Goal: Communication & Community: Answer question/provide support

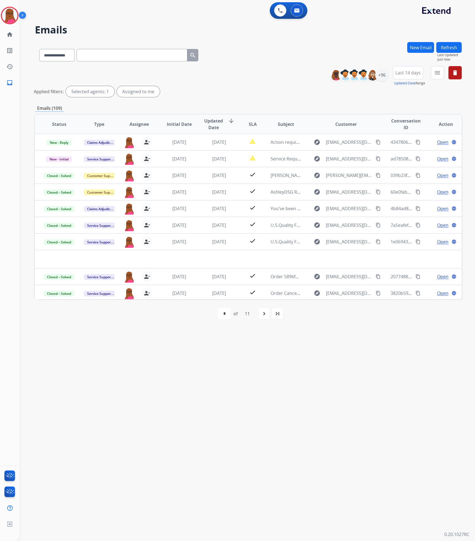
select select "**********"
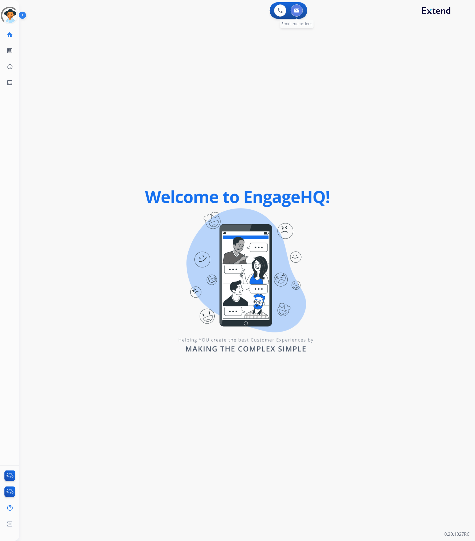
click at [292, 9] on button at bounding box center [296, 10] width 12 height 12
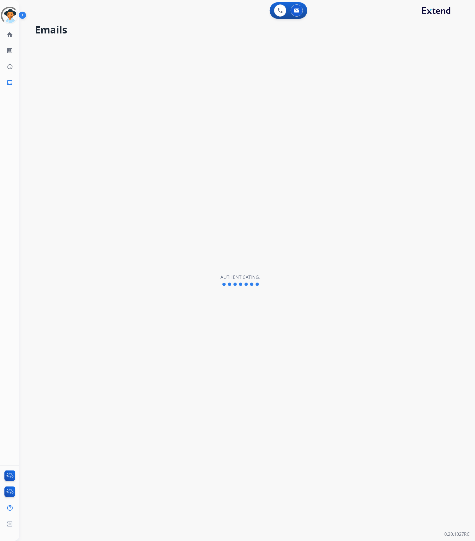
select select "**********"
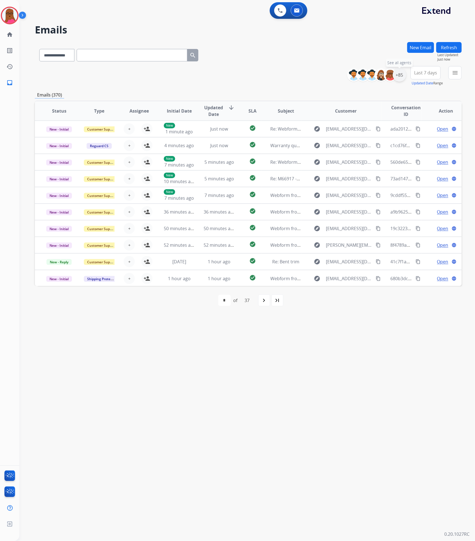
click at [402, 79] on div "+85" at bounding box center [398, 74] width 13 height 13
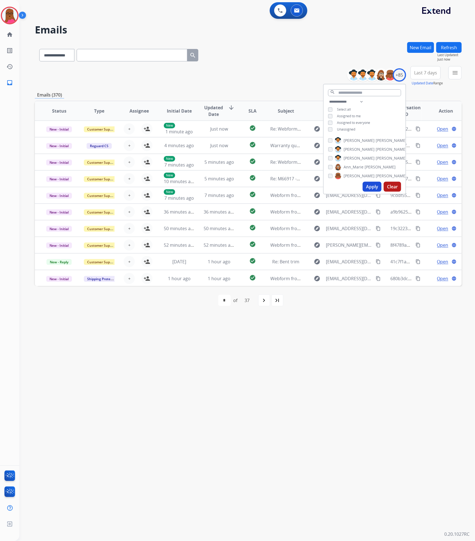
click at [326, 130] on div "**********" at bounding box center [364, 115] width 82 height 35
click at [368, 187] on button "Apply" at bounding box center [371, 187] width 19 height 10
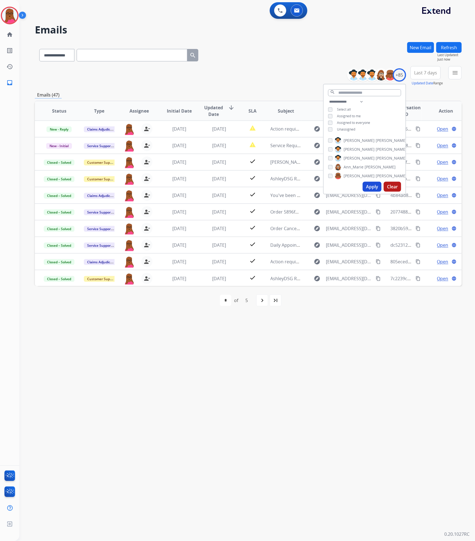
click at [327, 376] on div "**********" at bounding box center [240, 280] width 442 height 521
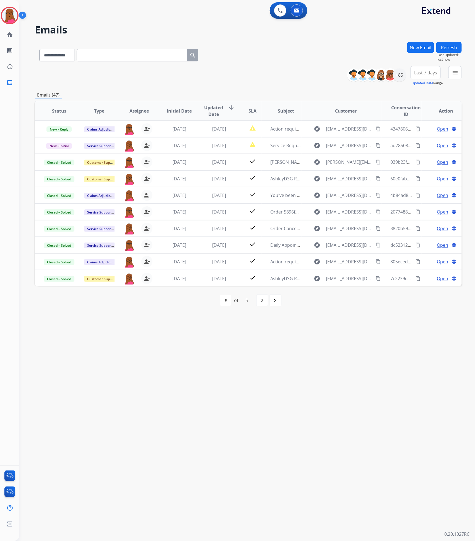
click at [327, 376] on div "**********" at bounding box center [240, 280] width 442 height 521
click at [8, 15] on img at bounding box center [9, 15] width 15 height 15
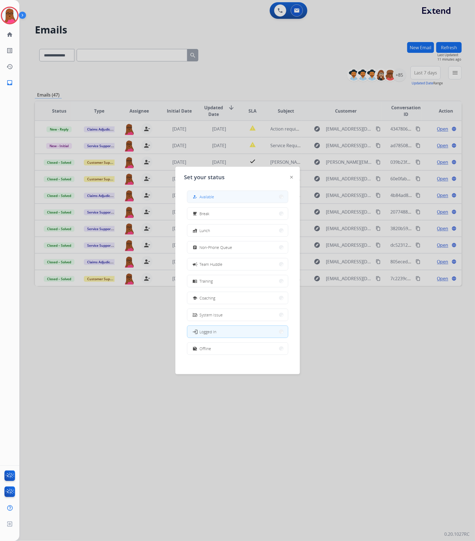
click at [216, 198] on button "how_to_reg Available" at bounding box center [237, 197] width 101 height 12
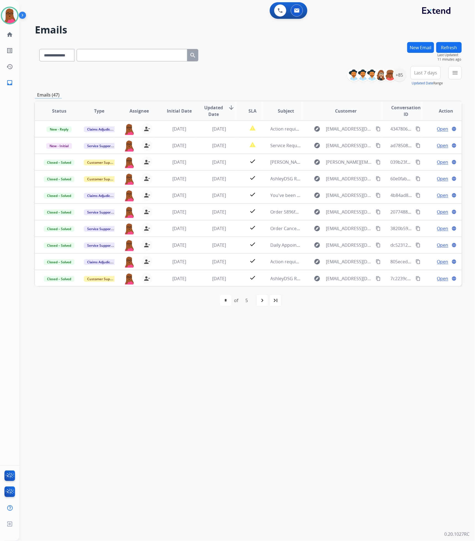
click at [453, 44] on button "Refresh" at bounding box center [448, 47] width 25 height 11
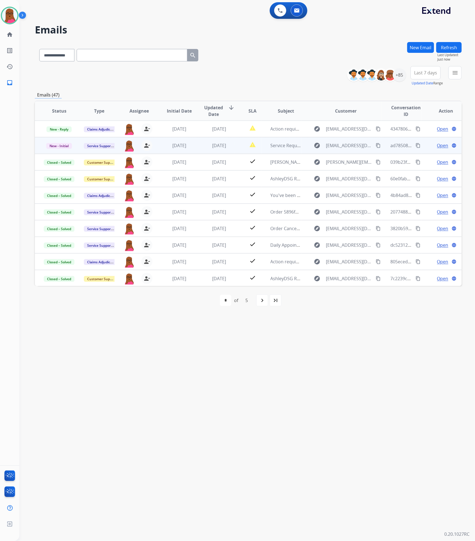
click at [439, 146] on span "Open" at bounding box center [442, 145] width 11 height 7
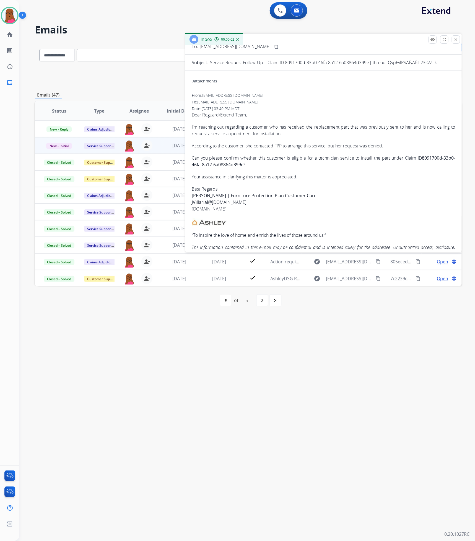
scroll to position [82, 0]
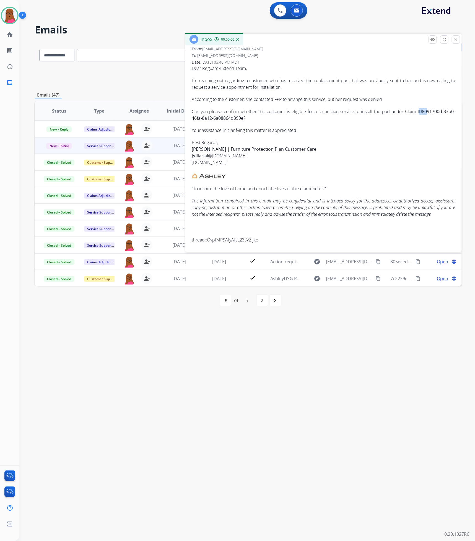
drag, startPoint x: 414, startPoint y: 112, endPoint x: 421, endPoint y: 112, distance: 7.2
click at [421, 112] on p "Can you please confirm whether this customer is eligible for a technician servi…" at bounding box center [323, 114] width 263 height 13
click at [424, 132] on p "Your assistance in clarifying this matter is appreciated." at bounding box center [323, 130] width 263 height 7
drag, startPoint x: 417, startPoint y: 111, endPoint x: 416, endPoint y: 119, distance: 9.0
click at [416, 119] on p "Can you please confirm whether this customer is eligible for a technician servi…" at bounding box center [323, 114] width 263 height 13
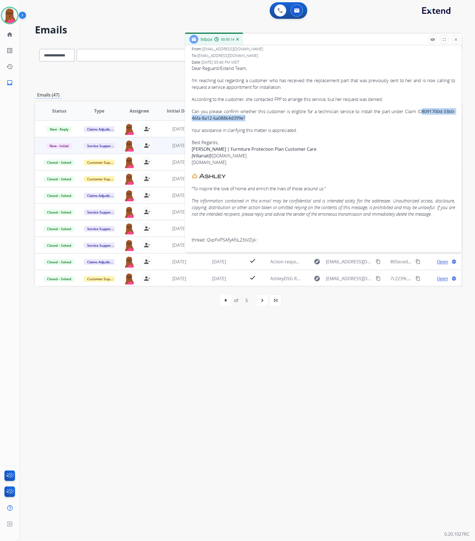
copy p "8091700d-33b0-46fa-8a12-6a08864d399e ?"
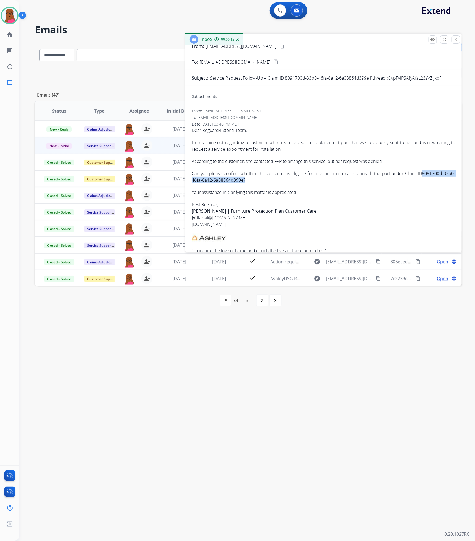
scroll to position [0, 0]
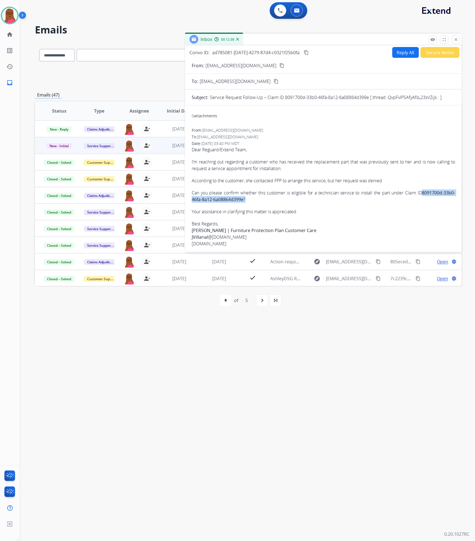
click at [404, 48] on button "Reply All" at bounding box center [405, 52] width 27 height 11
select select "**********"
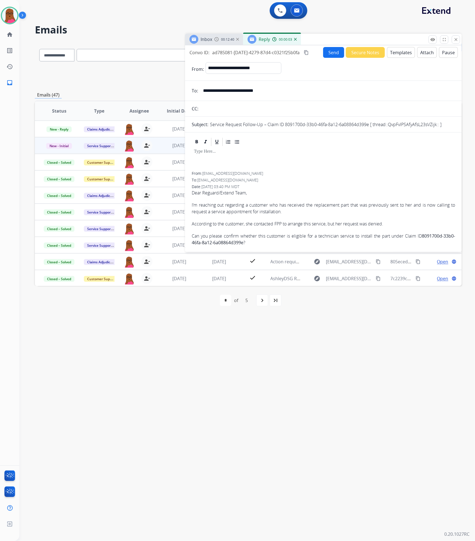
click at [232, 157] on div at bounding box center [323, 159] width 263 height 25
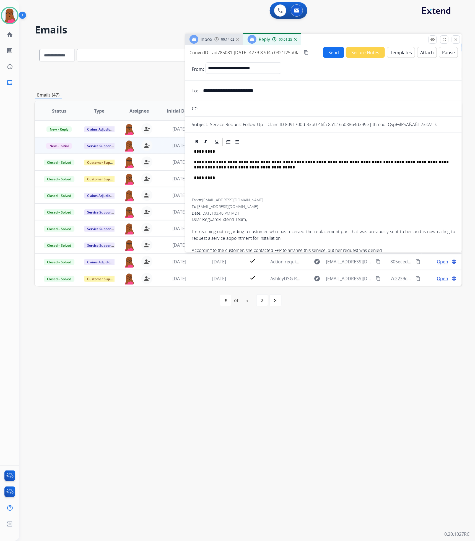
click at [282, 198] on div "**********" at bounding box center [323, 172] width 263 height 51
click at [404, 183] on div "**********" at bounding box center [323, 172] width 263 height 51
click at [325, 58] on form "**********" at bounding box center [323, 230] width 276 height 345
click at [325, 55] on button "Send" at bounding box center [333, 52] width 21 height 11
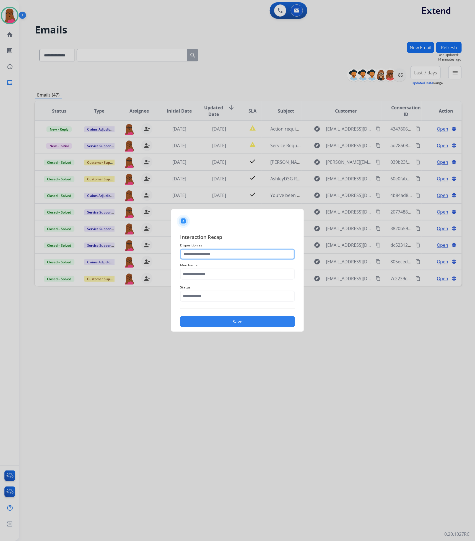
click at [233, 249] on input "text" at bounding box center [237, 253] width 115 height 11
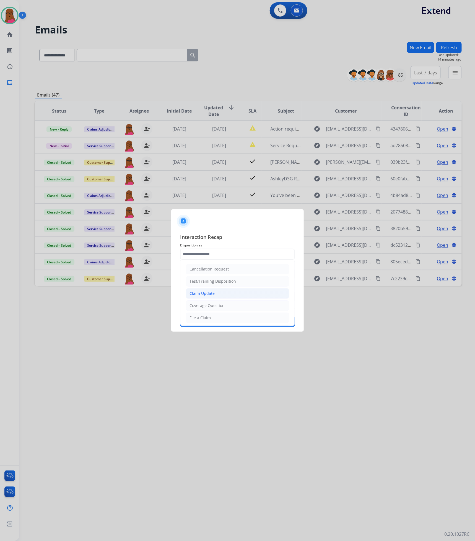
click at [218, 294] on li "Claim Update" at bounding box center [237, 293] width 103 height 11
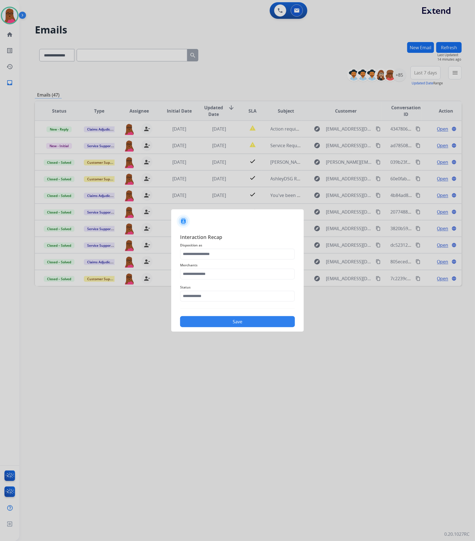
type input "**********"
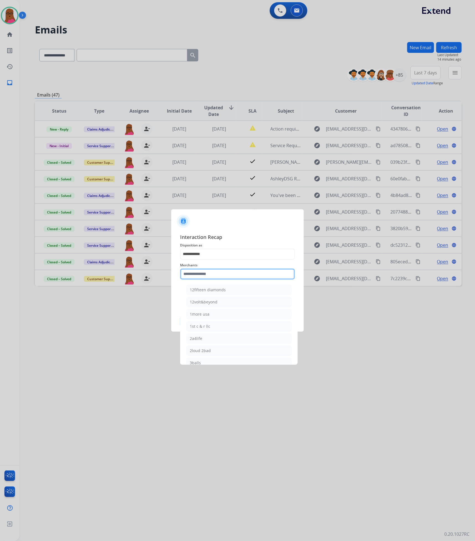
click at [216, 271] on input "text" at bounding box center [237, 273] width 115 height 11
click at [250, 290] on li "Ashley - Reguard" at bounding box center [238, 289] width 105 height 11
type input "**********"
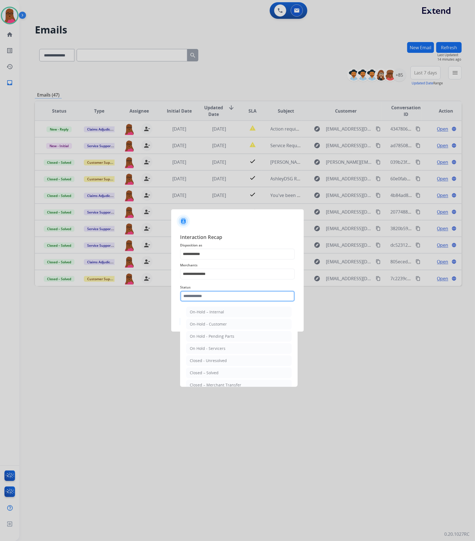
click at [216, 296] on input "text" at bounding box center [237, 295] width 115 height 11
drag, startPoint x: 218, startPoint y: 374, endPoint x: 219, endPoint y: 360, distance: 14.5
click at [218, 374] on div "Closed – Solved" at bounding box center [204, 373] width 29 height 6
type input "**********"
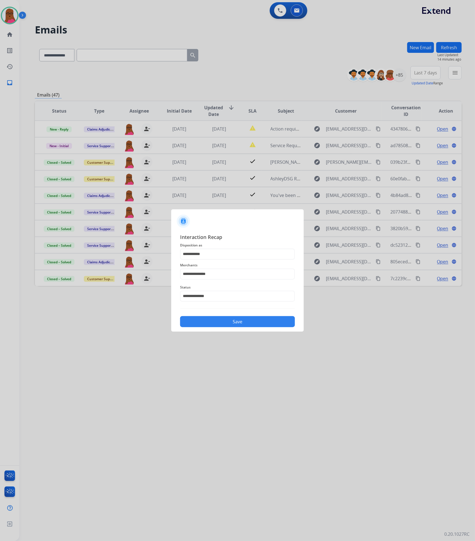
click at [235, 324] on button "Save" at bounding box center [237, 321] width 115 height 11
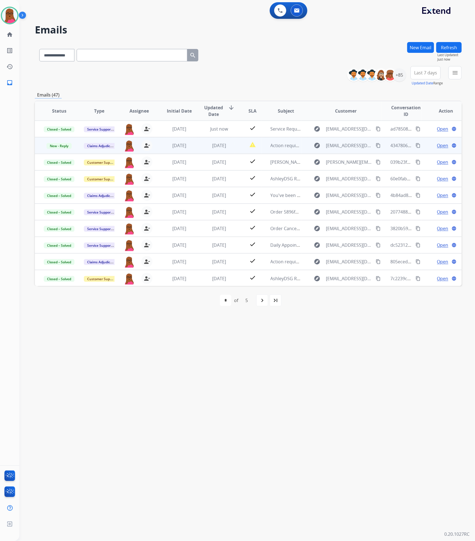
click at [437, 145] on span "Open" at bounding box center [442, 145] width 11 height 7
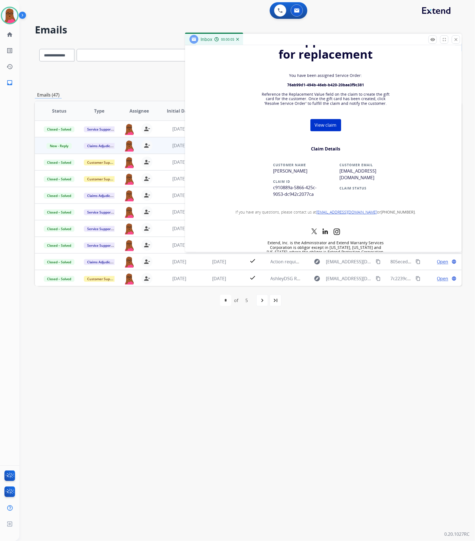
scroll to position [492, 0]
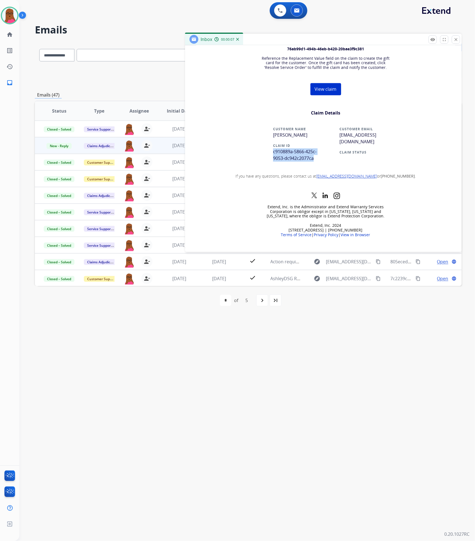
drag, startPoint x: 316, startPoint y: 158, endPoint x: 269, endPoint y: 154, distance: 47.4
click at [269, 154] on td "CUSTOMER NAME KYLIE M GARRISON CLAIM ID c910889a-5866-425c-9053-dc942c2077ca" at bounding box center [294, 146] width 61 height 47
copy span "c910889a-5866-425c-9053-dc942c2077ca"
click at [456, 43] on button "close Close" at bounding box center [455, 39] width 8 height 8
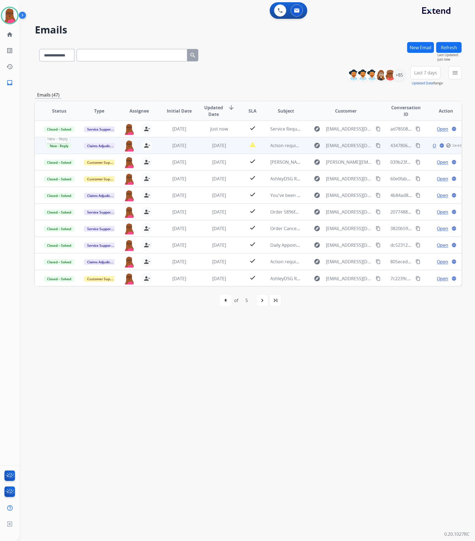
click at [65, 147] on span "New - Reply" at bounding box center [58, 146] width 25 height 6
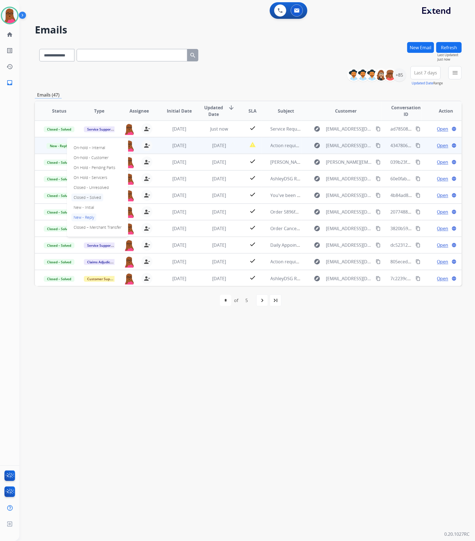
click at [101, 198] on p "Closed – Solved" at bounding box center [87, 197] width 32 height 8
click at [458, 77] on button "menu Filters" at bounding box center [454, 72] width 13 height 13
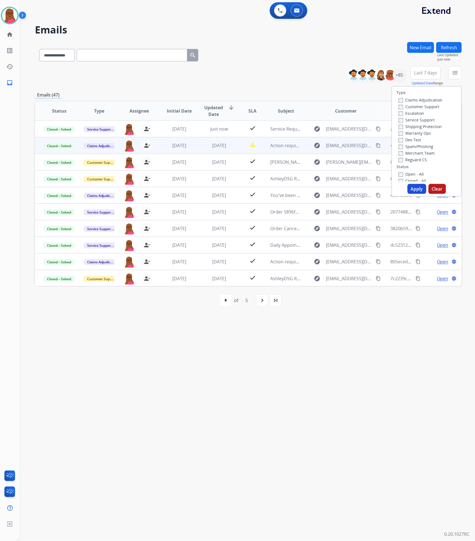
click at [449, 46] on button "Refresh" at bounding box center [448, 47] width 25 height 11
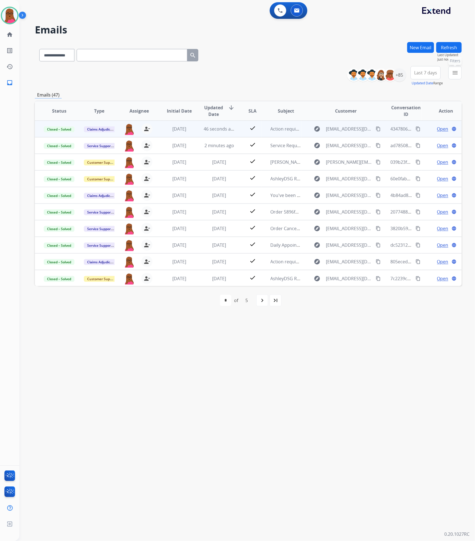
click at [456, 70] on mat-icon "menu" at bounding box center [454, 72] width 7 height 7
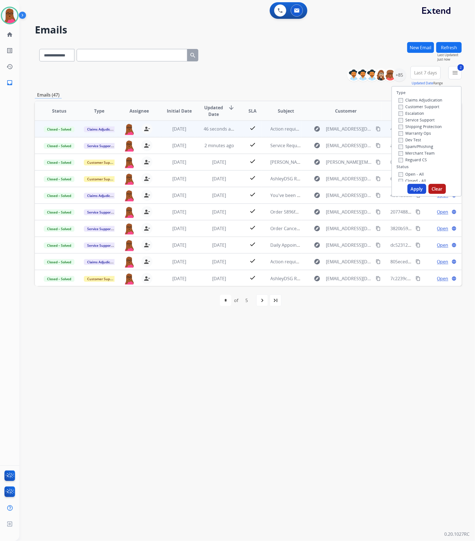
click at [413, 190] on button "Apply" at bounding box center [416, 189] width 19 height 10
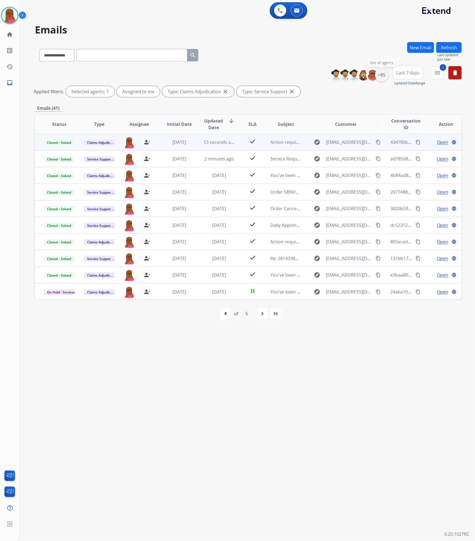
click at [380, 71] on div "+85" at bounding box center [381, 74] width 13 height 13
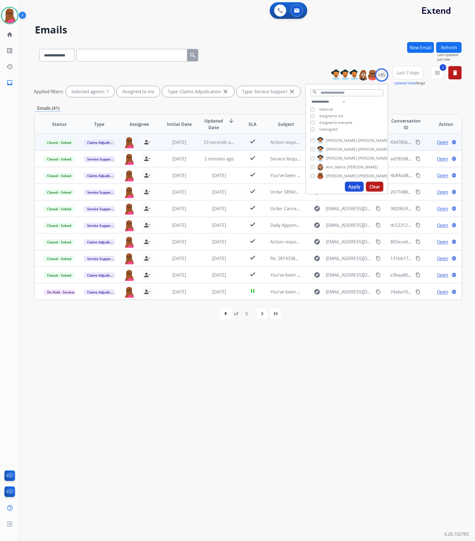
click at [308, 116] on div "**********" at bounding box center [347, 115] width 82 height 35
click at [314, 129] on div "Unassigned" at bounding box center [323, 129] width 27 height 4
click at [351, 185] on button "Apply" at bounding box center [354, 187] width 19 height 10
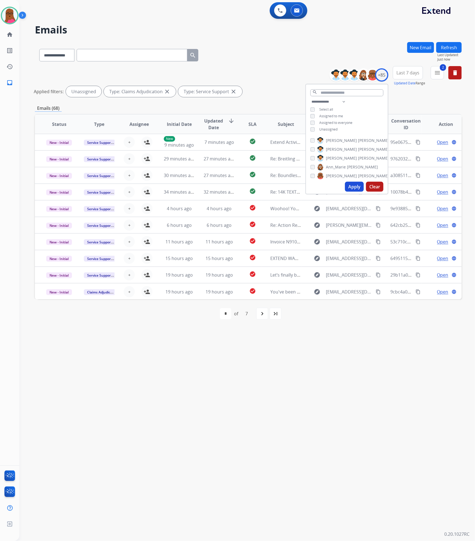
click at [356, 188] on button "Apply" at bounding box center [354, 187] width 19 height 10
click at [339, 377] on div "**********" at bounding box center [240, 280] width 442 height 521
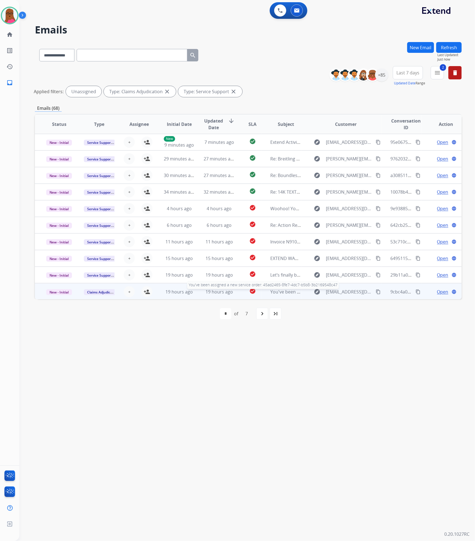
click at [282, 292] on span "You've been assigned a new service order: 45ad2465-8fe7-4dc7-b5b8-3b2169548c47" at bounding box center [357, 292] width 174 height 6
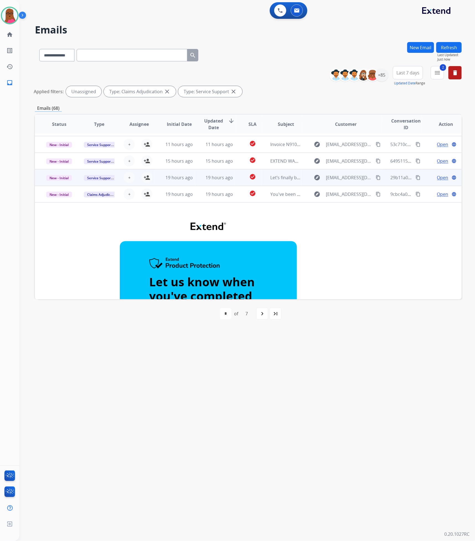
scroll to position [66, 0]
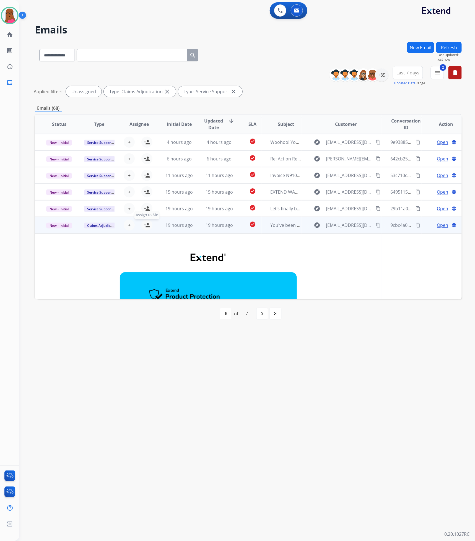
click at [145, 226] on mat-icon "person_add" at bounding box center [146, 225] width 7 height 7
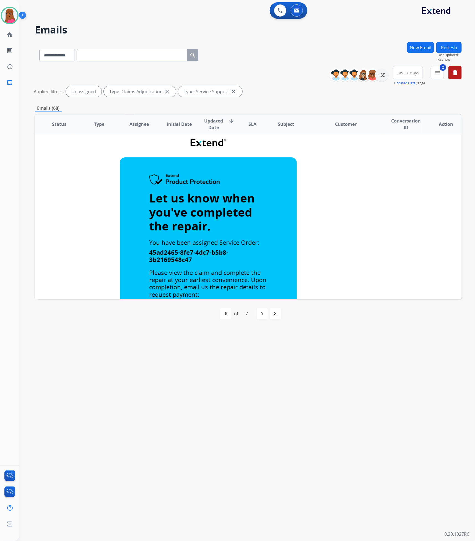
scroll to position [232, 0]
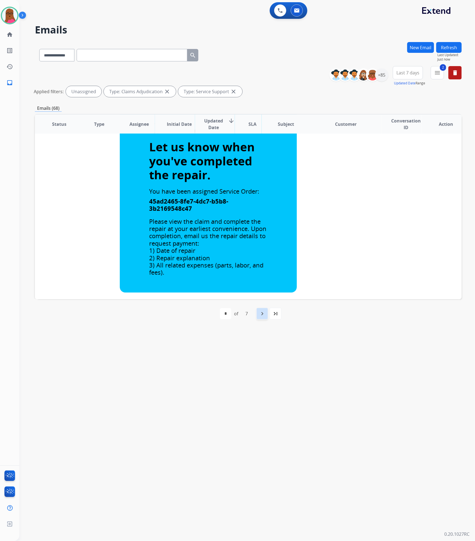
click at [261, 311] on mat-icon "navigate_next" at bounding box center [262, 313] width 7 height 7
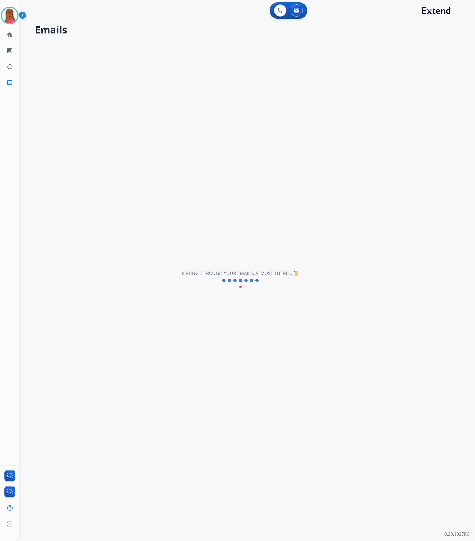
scroll to position [18, 0]
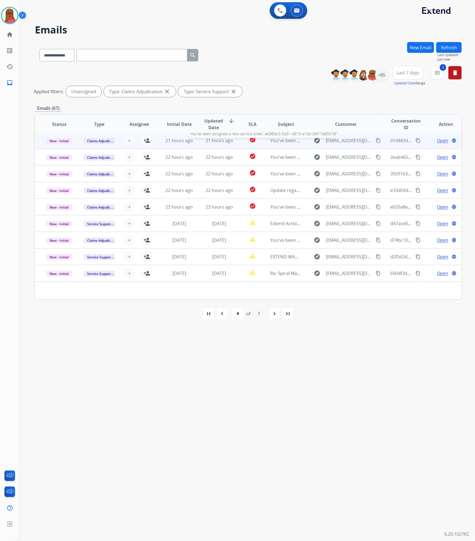
click at [276, 140] on span "You've been assigned a new service order: a436fac5-5d31-4813-a15e-3bf17a6357df" at bounding box center [356, 140] width 172 height 6
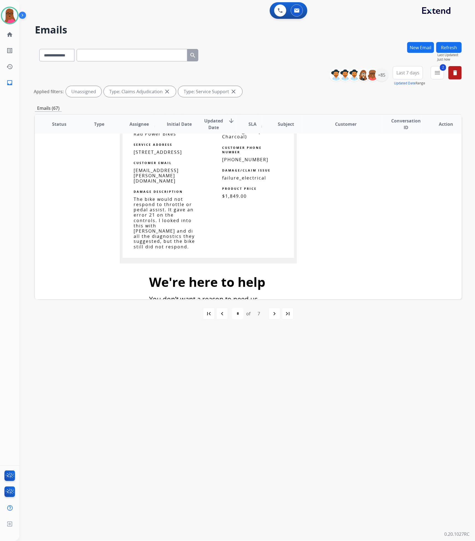
scroll to position [597, 0]
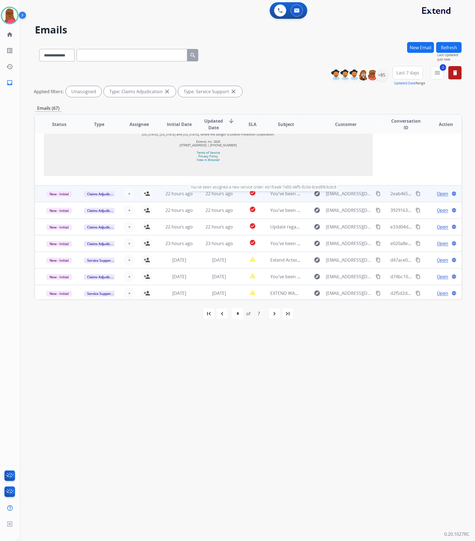
click at [281, 190] on span "You've been assigned a new service order: eb1fcea9-7480-46f5-8c0d-9ced8fe3c9c6" at bounding box center [355, 193] width 171 height 6
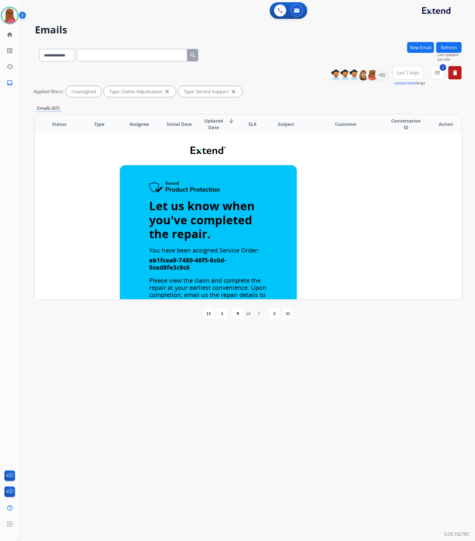
scroll to position [0, 0]
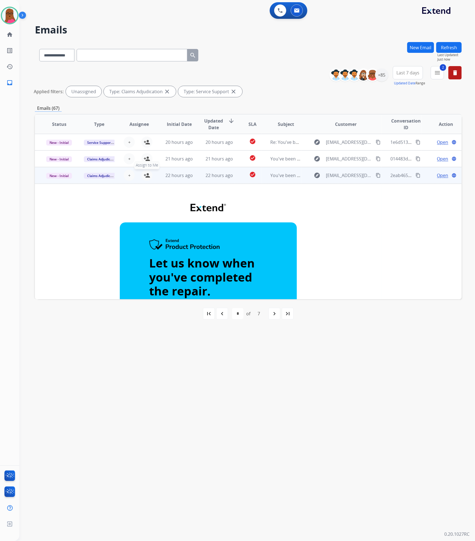
click at [149, 174] on button "person_add Assign to Me" at bounding box center [146, 175] width 11 height 11
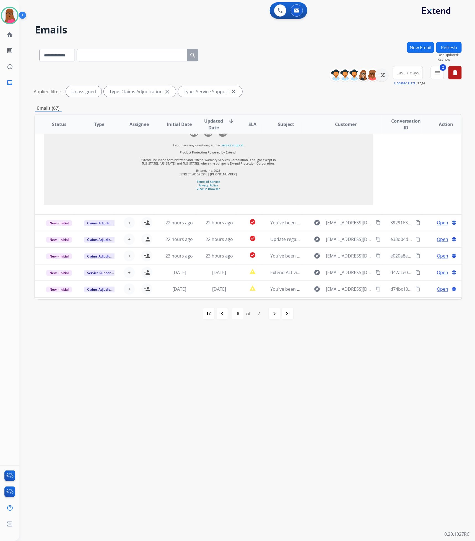
scroll to position [639, 0]
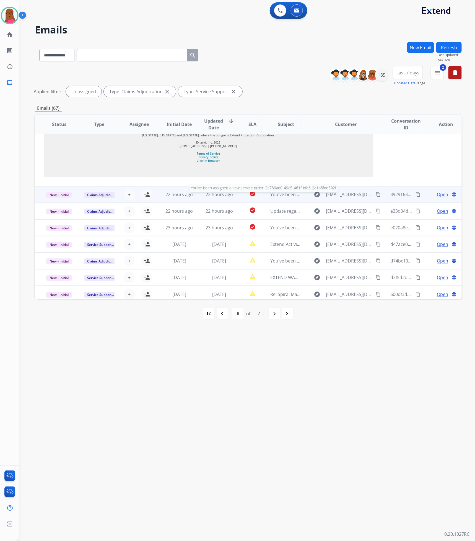
click at [283, 192] on span "You've been assigned a new service order: 2c730ad0-49c5-461f-bfd6-2a1b8fde592f" at bounding box center [355, 194] width 171 height 6
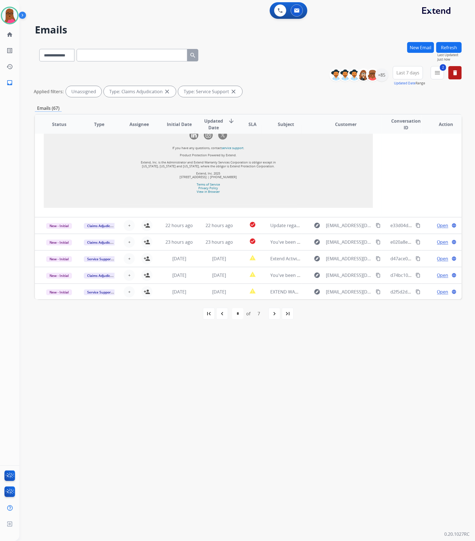
scroll to position [602, 0]
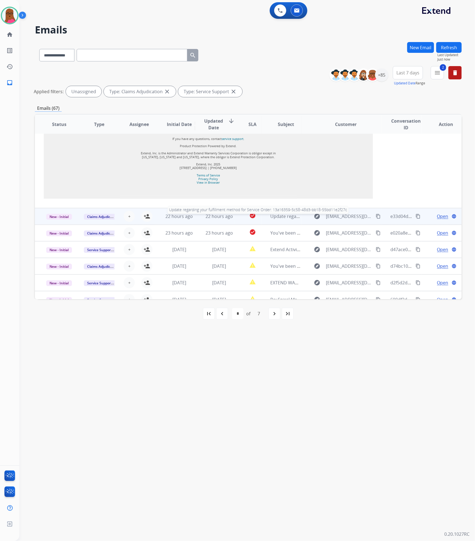
click at [286, 213] on span "Update regarding your fulfillment method for Service Order: 13a16359-5c58-48d3-…" at bounding box center [375, 216] width 211 height 6
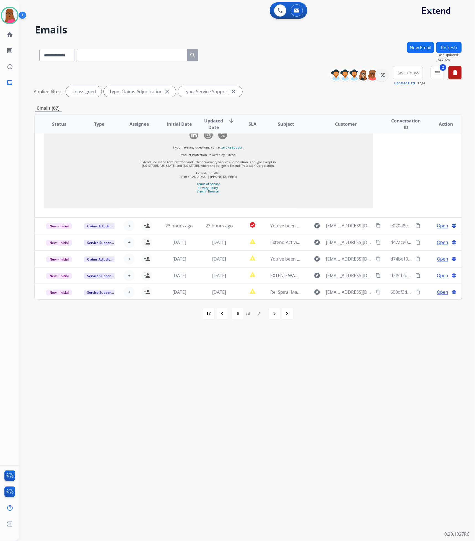
scroll to position [518, 0]
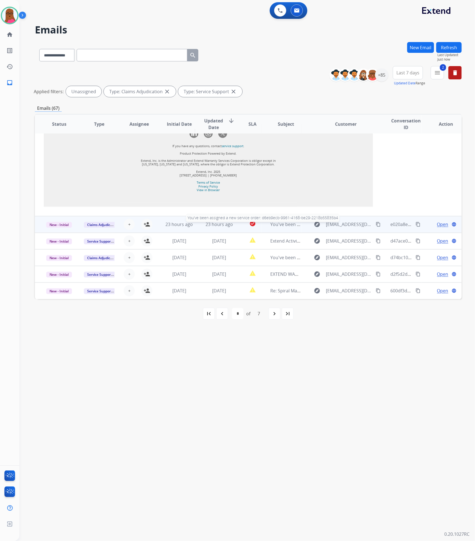
click at [286, 227] on span "You've been assigned a new service order: d6eb9ecb-9961-4168-be29-2218b55835b4" at bounding box center [358, 224] width 176 height 6
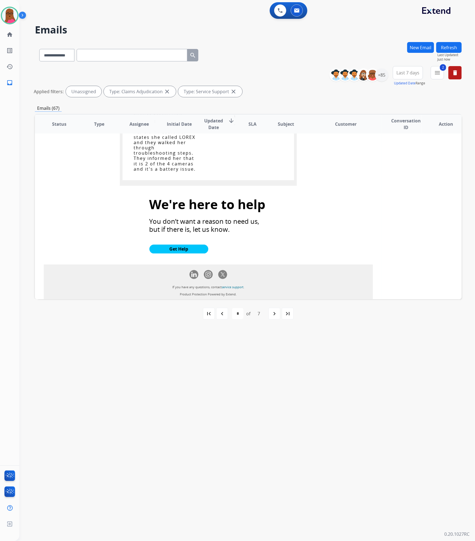
scroll to position [620, 0]
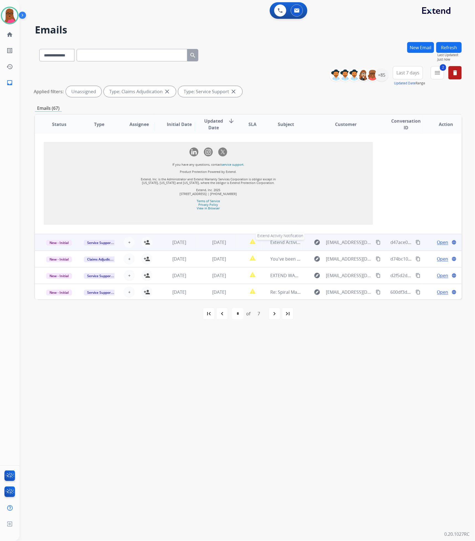
click at [287, 243] on span "Extend Activity Notification" at bounding box center [298, 242] width 56 height 6
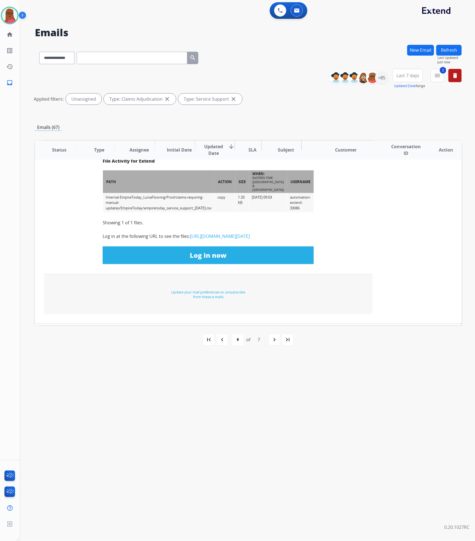
scroll to position [259, 0]
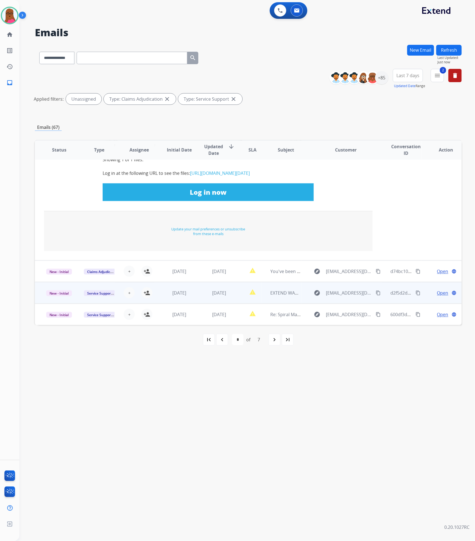
click at [270, 274] on div "You've been assigned a new service order: e43fa318-3144-4bff-b48d-f056c5ae539f" at bounding box center [285, 271] width 31 height 7
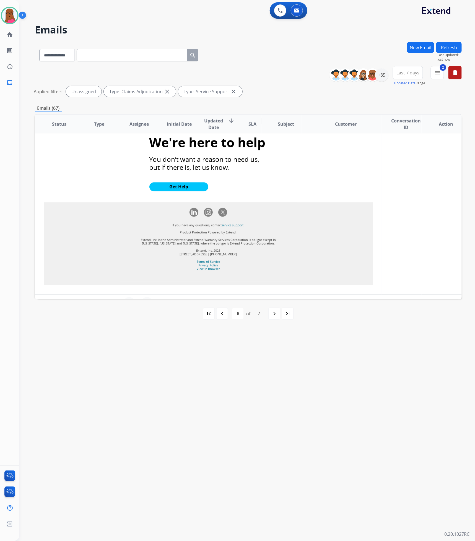
scroll to position [573, 0]
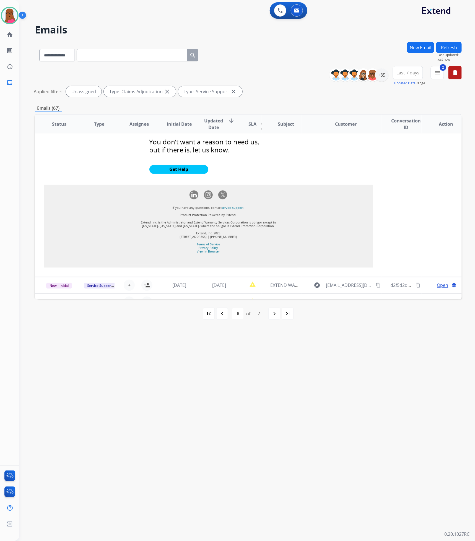
click at [271, 312] on mat-icon "navigate_next" at bounding box center [274, 313] width 7 height 7
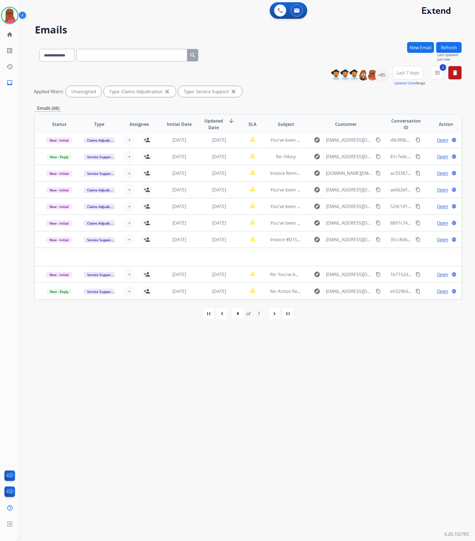
scroll to position [18, 0]
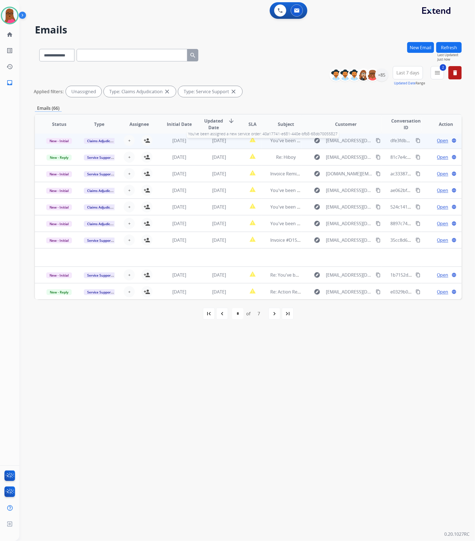
click at [271, 142] on span "You've been assigned a new service order: 40a17741-e681-440e-bfb8-68db70055827" at bounding box center [357, 140] width 174 height 6
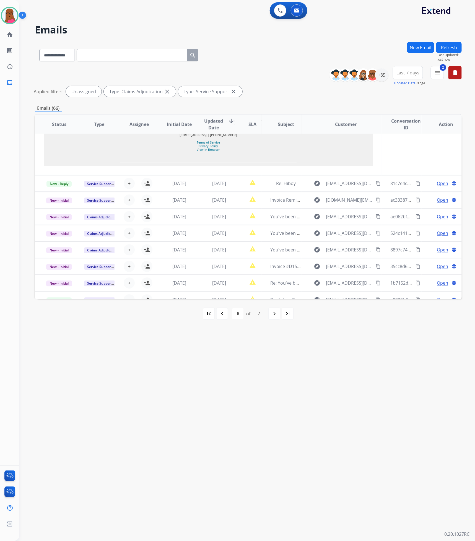
scroll to position [609, 0]
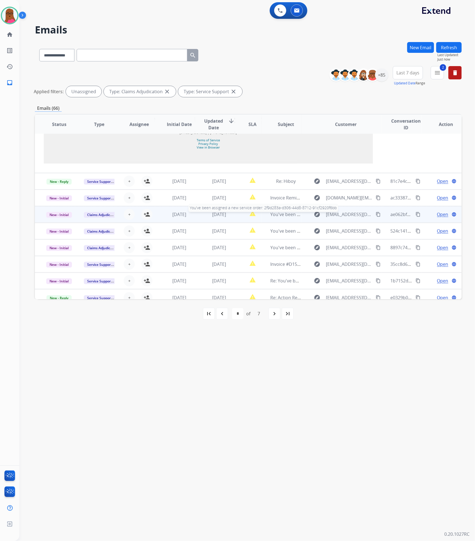
click at [279, 211] on span "You've been assigned a new service order: 2f9d283a-d306-44d8-8712-91cf2920f6bb" at bounding box center [356, 214] width 172 height 6
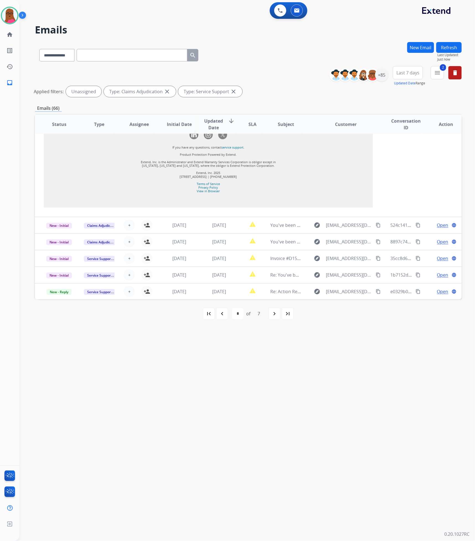
scroll to position [710, 0]
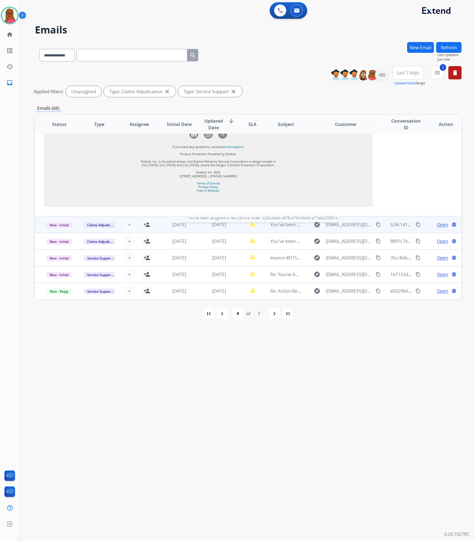
click at [277, 224] on span "You've been assigned a new service order: b29cd044-c678-4734-8d40-a77a0d25881b" at bounding box center [357, 224] width 175 height 6
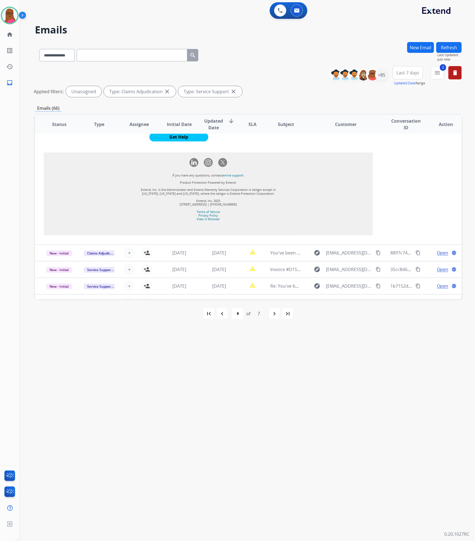
scroll to position [609, 0]
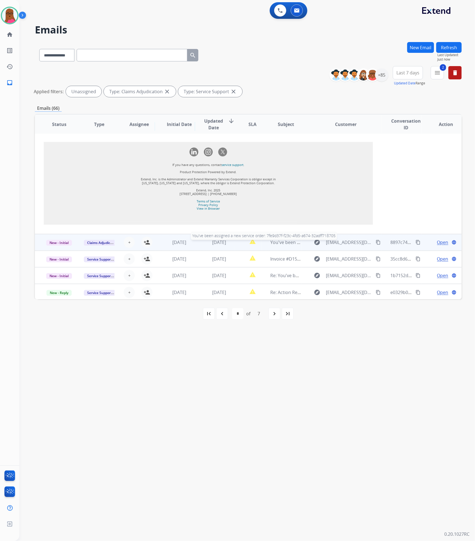
click at [281, 239] on span "You've been assigned a new service order: 7fe9d37f-f23c-4fd5-a674-32adff718705" at bounding box center [354, 242] width 169 height 6
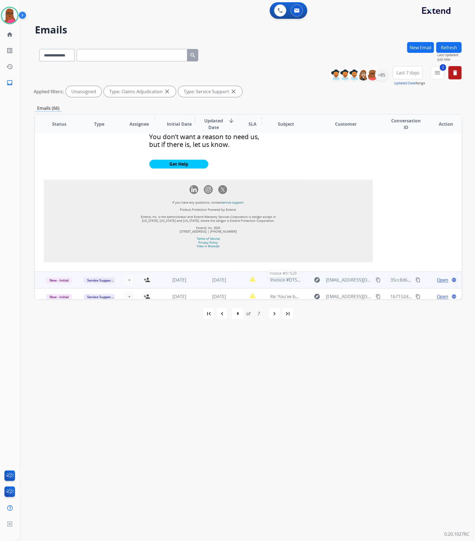
click at [281, 277] on div "Invoice #D1528" at bounding box center [285, 280] width 31 height 7
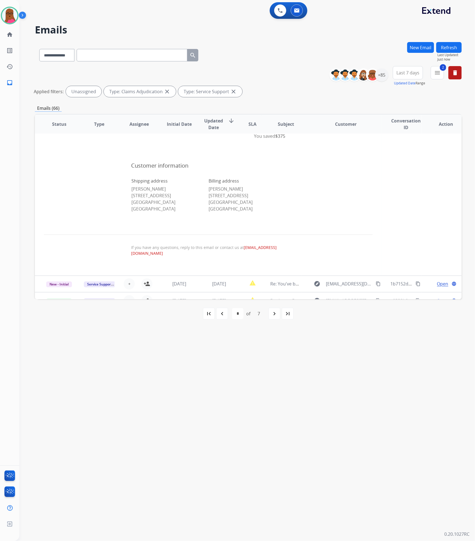
scroll to position [351, 0]
click at [275, 318] on div "navigate_next" at bounding box center [274, 313] width 12 height 12
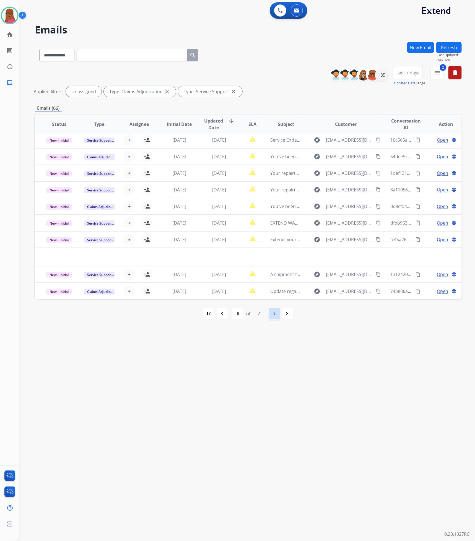
scroll to position [18, 0]
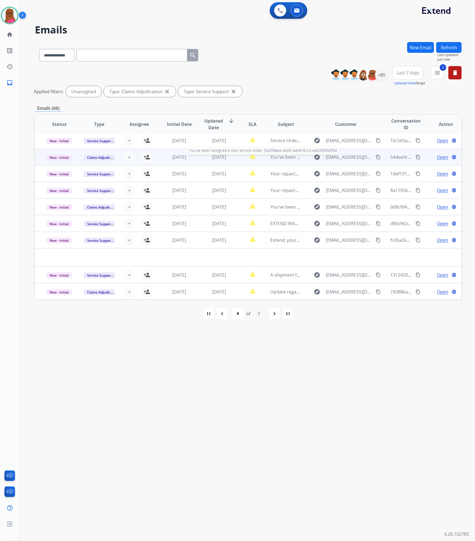
click at [275, 158] on span "You've been assigned a new service order: 5b338aed-44d3-4a59-8cc3-eb0383fd3fd4" at bounding box center [356, 157] width 173 height 6
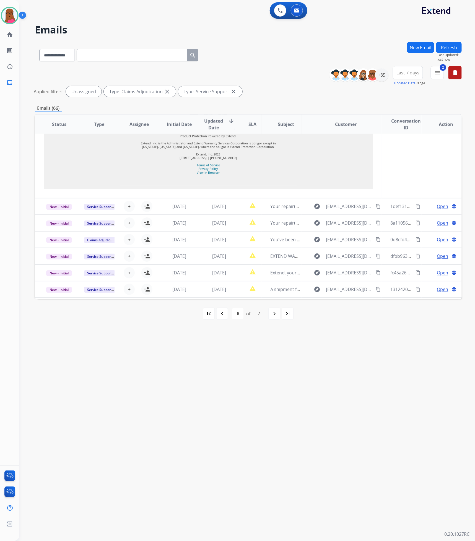
scroll to position [700, 0]
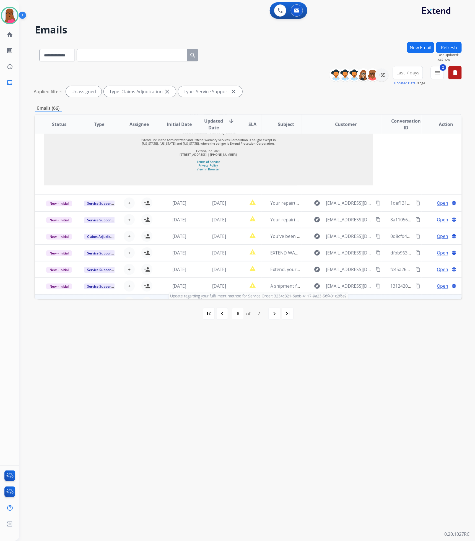
click at [277, 299] on span "Update regarding your fulfillment method for Service Order: 3234c321-6abb-4117-…" at bounding box center [374, 302] width 209 height 6
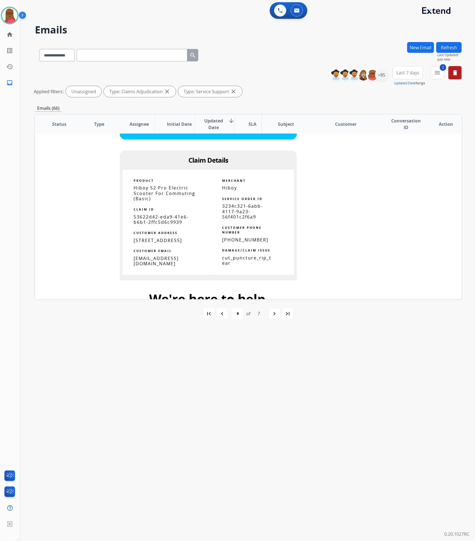
scroll to position [326, 0]
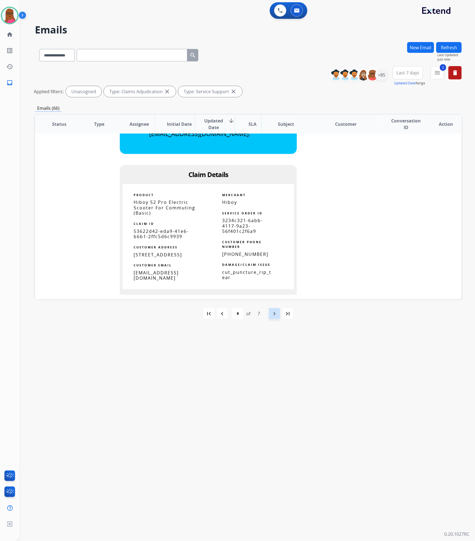
click at [274, 311] on mat-icon "navigate_next" at bounding box center [274, 313] width 7 height 7
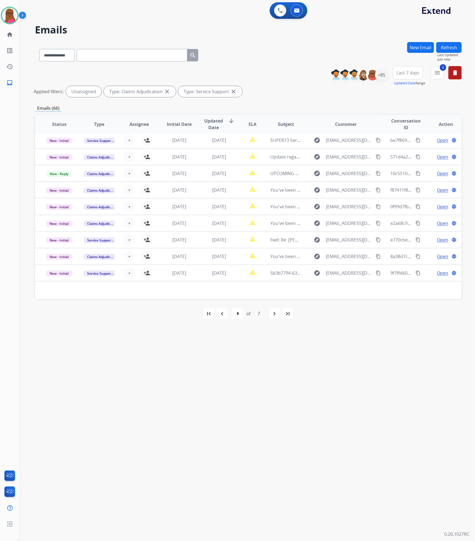
scroll to position [18, 0]
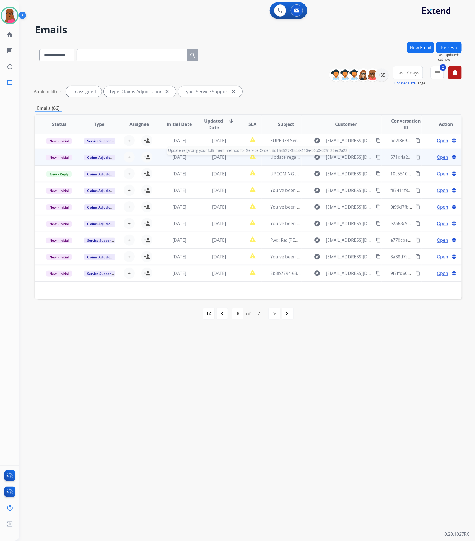
click at [278, 158] on span "Update regarding your fulfillment method for Service Order: 8d154537-3844-410a-…" at bounding box center [376, 157] width 213 height 6
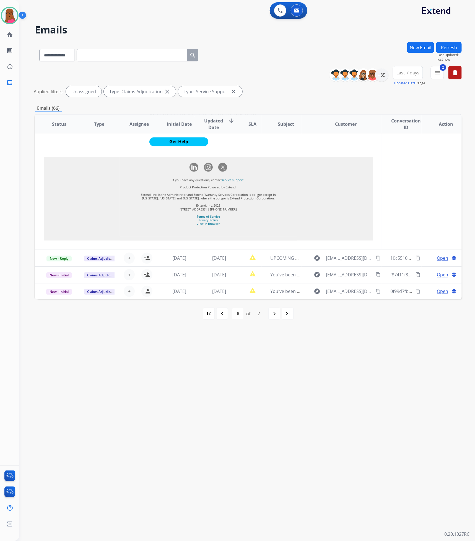
scroll to position [508, 0]
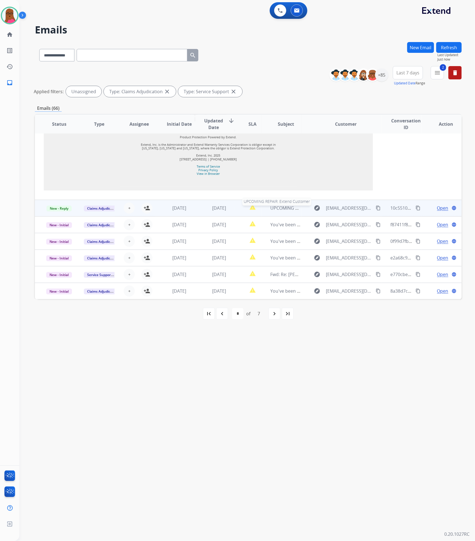
click at [281, 205] on span "UPCOMING REPAIR: Extend Customer" at bounding box center [309, 208] width 78 height 6
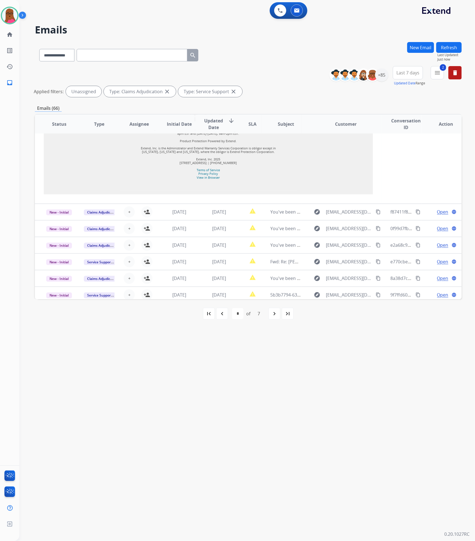
scroll to position [519, 0]
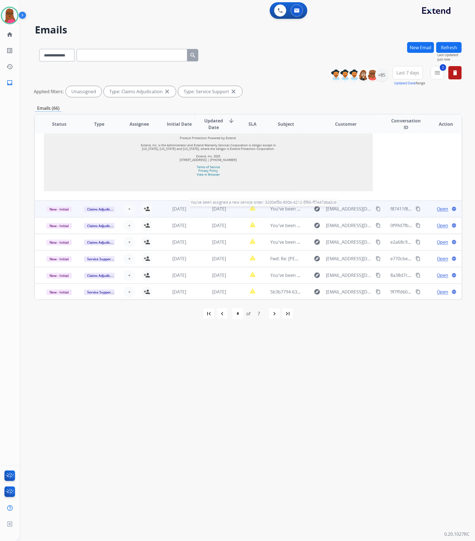
click at [284, 209] on span "You've been assigned a new service order: 3200ef8b-900b-4212-8f65-ff7447dba2cd" at bounding box center [355, 209] width 171 height 6
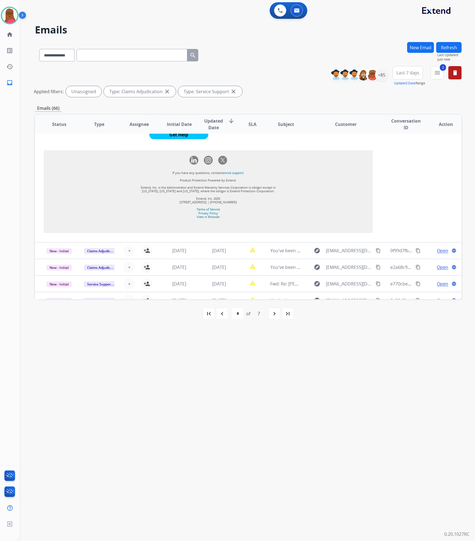
scroll to position [804, 0]
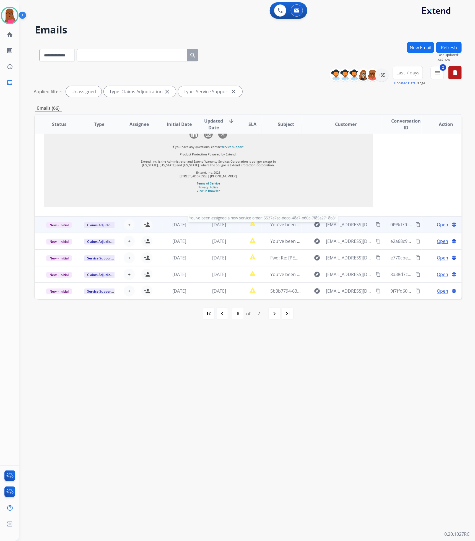
click at [281, 227] on span "You've been assigned a new service order: 5537a7ac-decd-48a7-b60c-7f85a2718b31" at bounding box center [357, 224] width 174 height 6
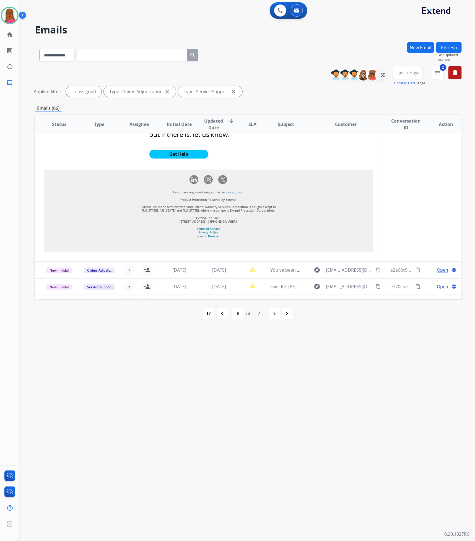
scroll to position [683, 0]
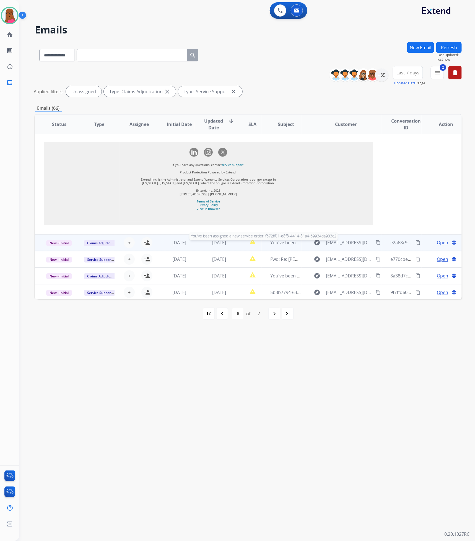
click at [276, 240] on span "You've been assigned a new service order: f672ff01-e8f8-4414-81a4-69934da933c2" at bounding box center [355, 242] width 170 height 6
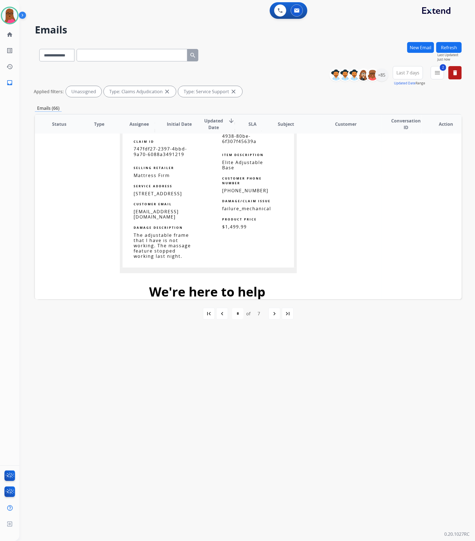
scroll to position [576, 0]
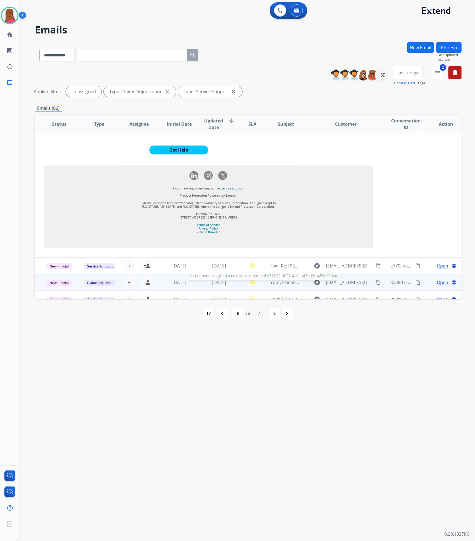
click at [287, 279] on span "You've been assigned a new service order: 61f52222-0022-4c9e-af3b-09b483a290a4" at bounding box center [356, 282] width 172 height 6
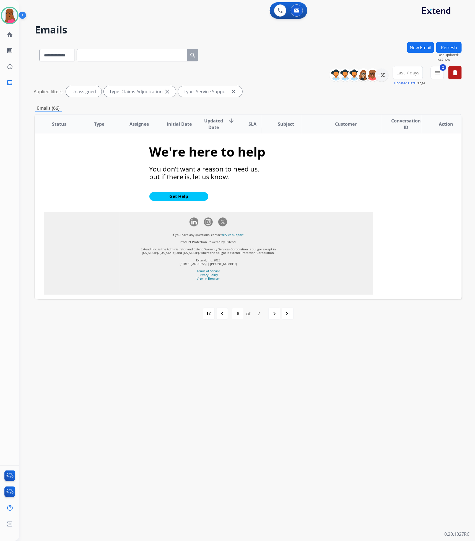
scroll to position [609, 0]
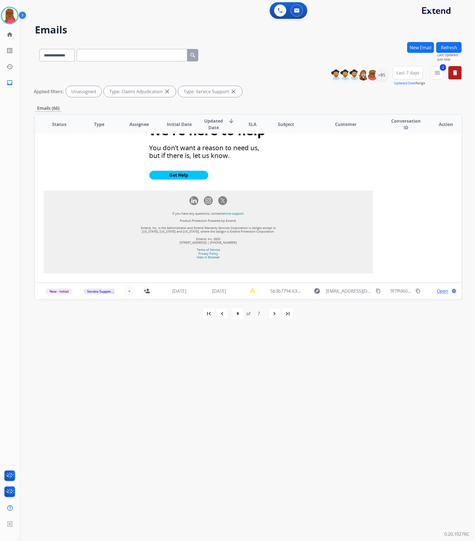
click at [272, 319] on div "first_page navigate_before * * * * * * * of 7 navigate_next last_page" at bounding box center [248, 313] width 426 height 29
click at [274, 315] on mat-icon "navigate_next" at bounding box center [274, 313] width 7 height 7
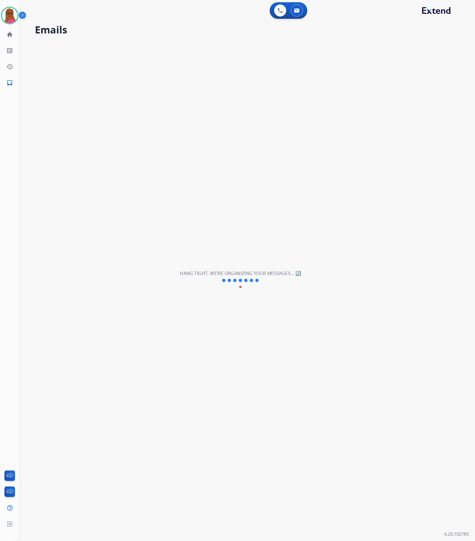
scroll to position [18, 0]
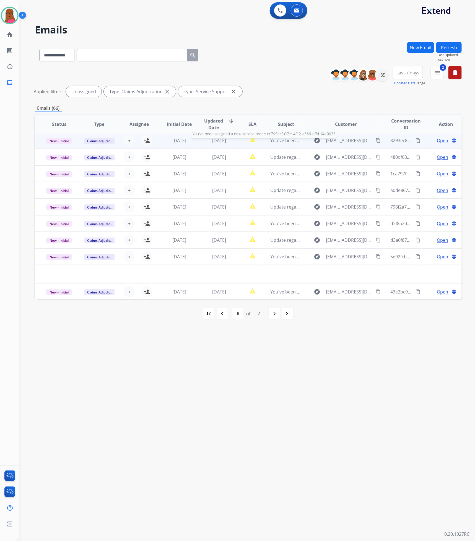
click at [287, 141] on span "You've been assigned a new service order: cc795ecf-0f8e-4f12-a366-dffd1f4e9933" at bounding box center [354, 140] width 168 height 6
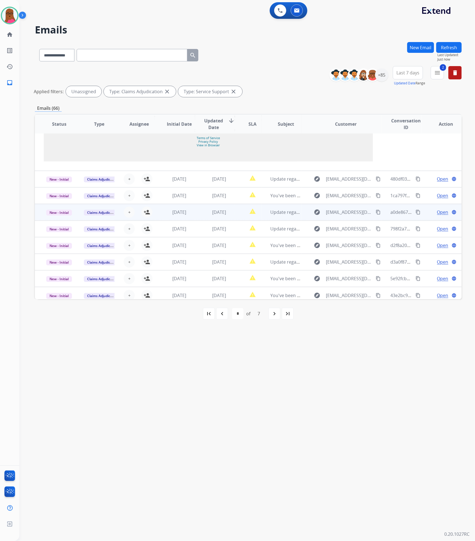
scroll to position [586, 0]
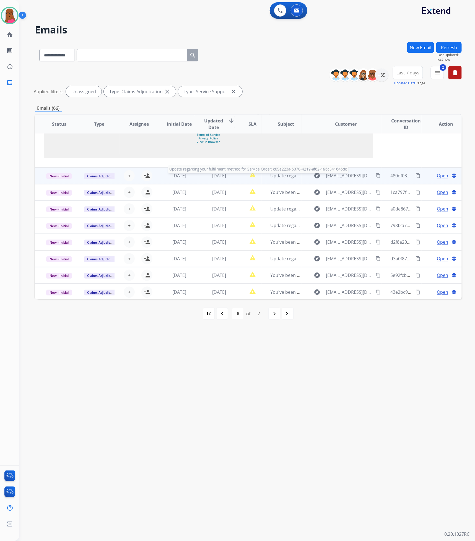
click at [290, 175] on span "Update regarding your fulfillment method for Service Order: c05e223a-6070-4219-…" at bounding box center [375, 176] width 210 height 6
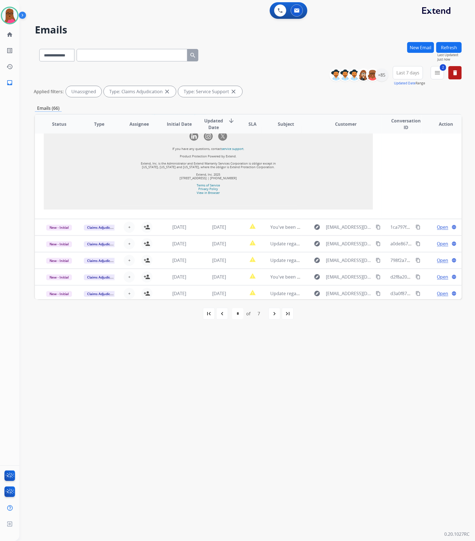
scroll to position [451, 0]
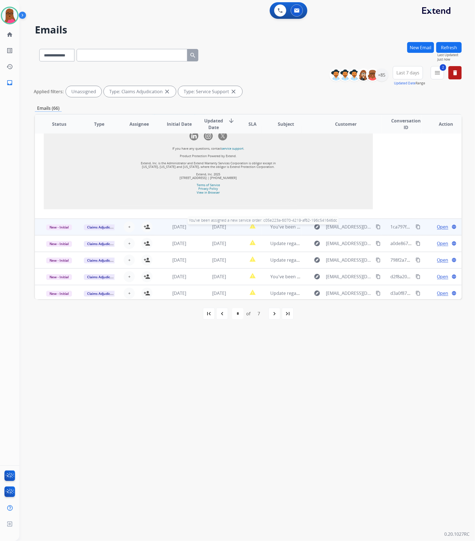
click at [290, 227] on span "You've been assigned a new service order: c05e223a-6070-4219-af62-196c541646dc" at bounding box center [356, 227] width 173 height 6
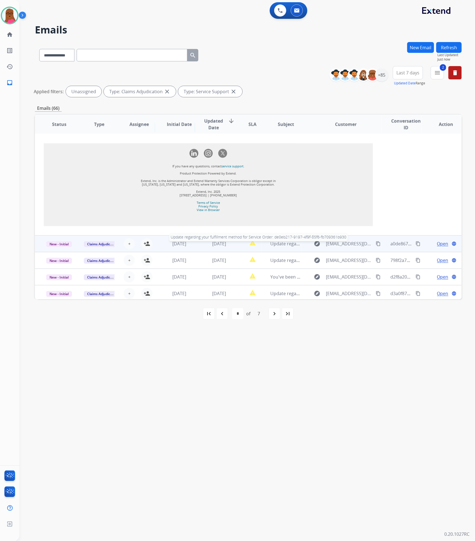
scroll to position [753, 0]
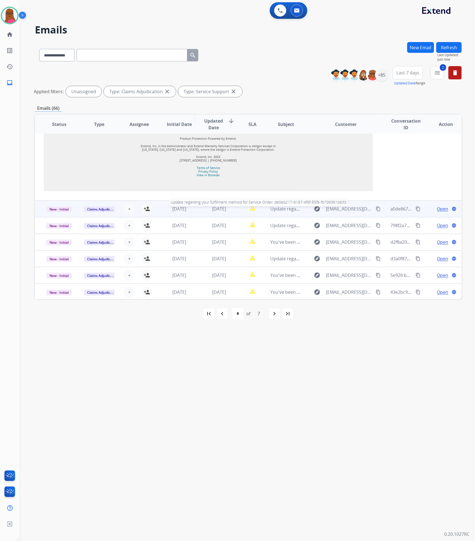
click at [293, 210] on span "Update regarding your fulfillment method for Service Order: de0eb217-9197-4f9f-…" at bounding box center [374, 209] width 208 height 6
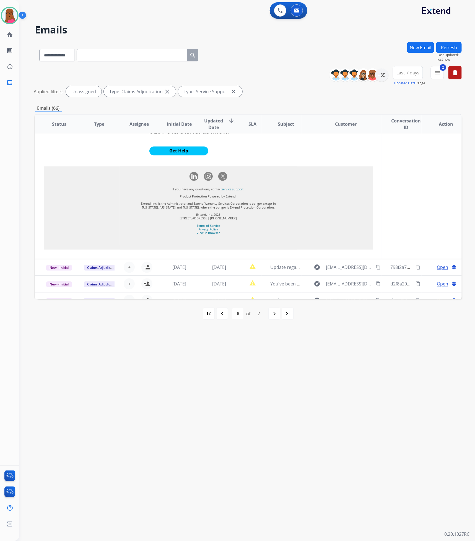
scroll to position [513, 0]
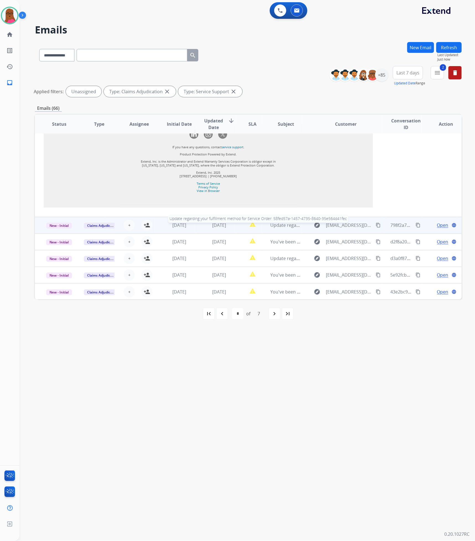
click at [290, 226] on span "Update regarding your fulfillment method for Service Order: 58fed57a-1457-4735-…" at bounding box center [375, 225] width 210 height 6
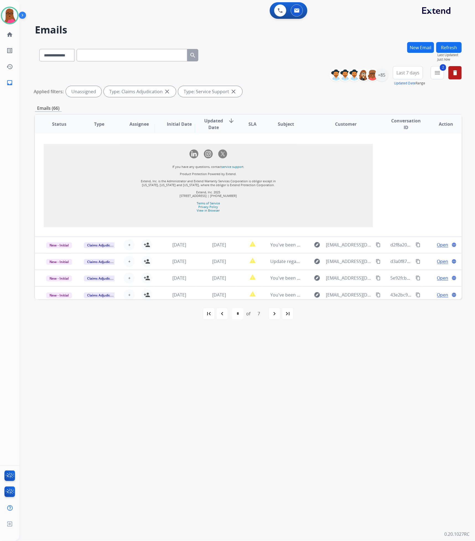
scroll to position [492, 0]
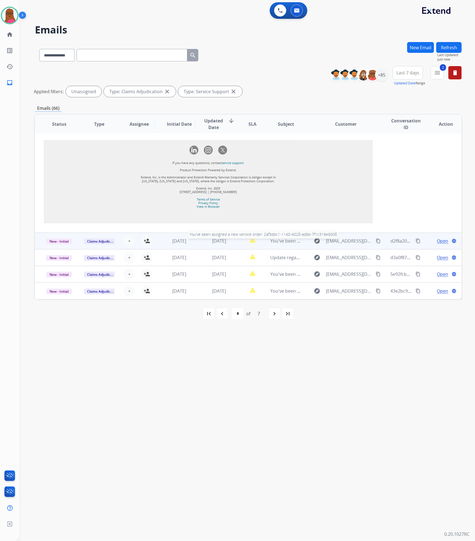
click at [286, 240] on span "You've been assigned a new service order: 2af3dbc1-1140-4028-ad9b-7f1c316e9508" at bounding box center [356, 241] width 173 height 6
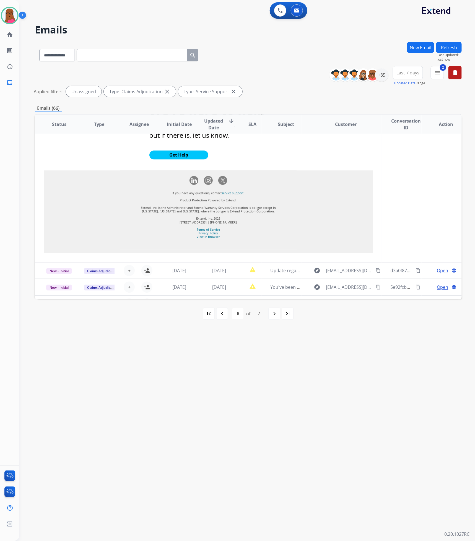
scroll to position [721, 0]
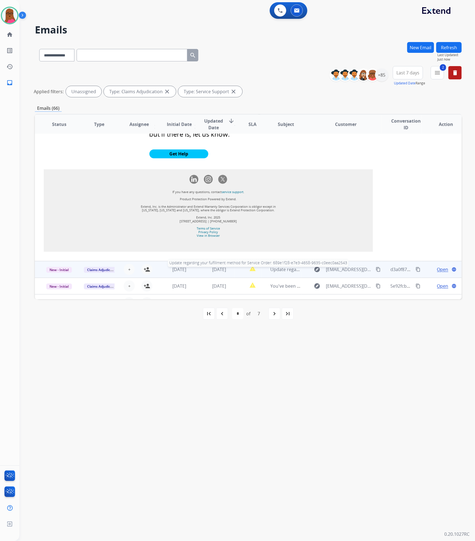
click at [284, 266] on span "Update regarding your fulfillment method for Service Order: 689e1f28-e7e3-4658-…" at bounding box center [375, 269] width 210 height 6
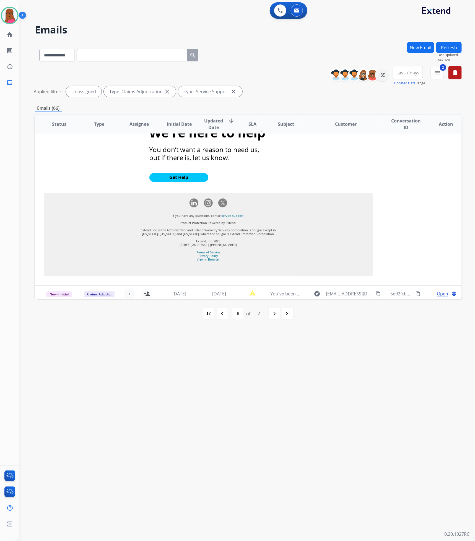
scroll to position [487, 0]
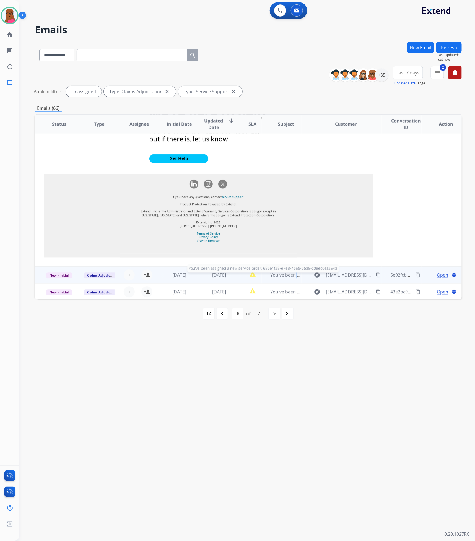
click at [291, 276] on span "You've been assigned a new service order: 689e1f28-e7e3-4658-9635-c0eec0aa2543" at bounding box center [356, 275] width 173 height 6
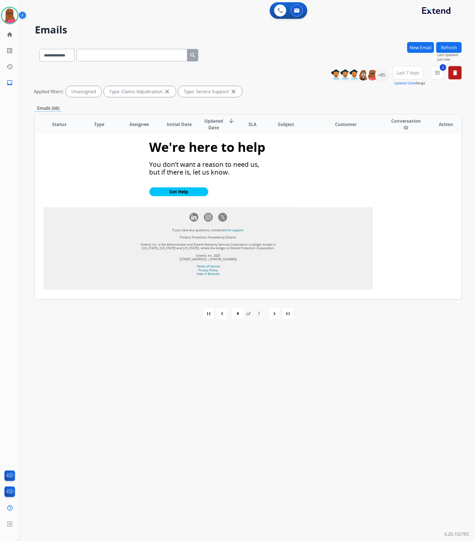
scroll to position [599, 0]
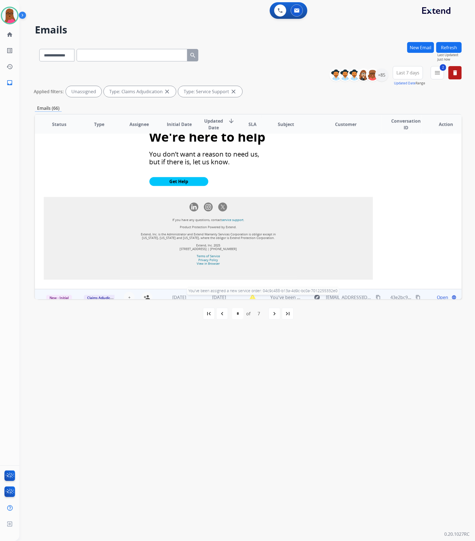
click at [292, 294] on span "You've been assigned a new service order: 04c9c488-b13a-4d9c-bc0a-7012255332e0" at bounding box center [357, 297] width 174 height 6
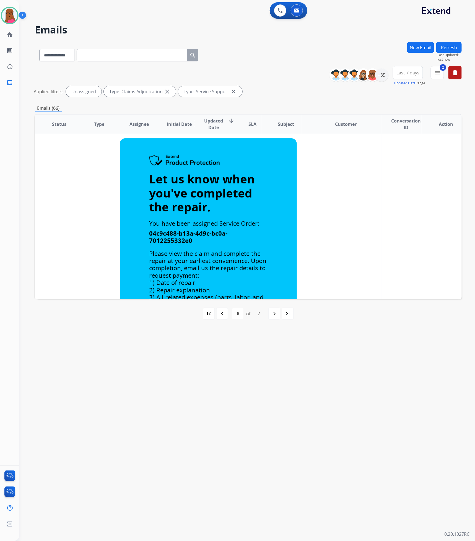
scroll to position [439, 0]
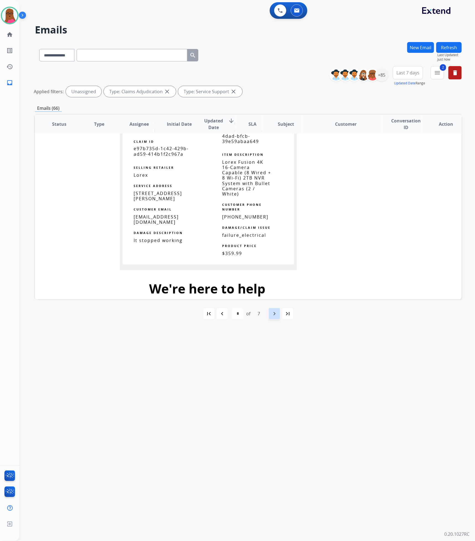
click at [273, 316] on mat-icon "navigate_next" at bounding box center [274, 313] width 7 height 7
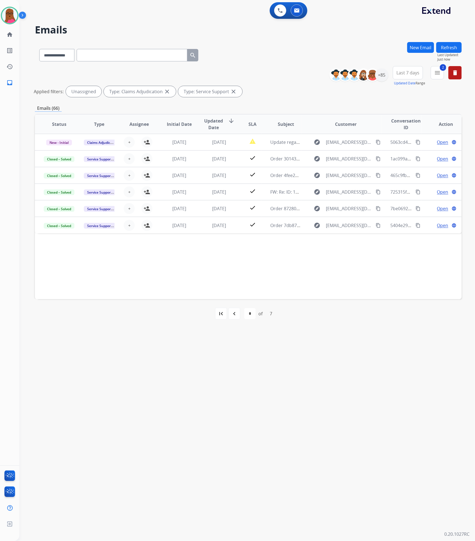
scroll to position [0, 0]
click at [273, 140] on span "Update regarding your fulfillment method for Service Order: 59884994-fd81-4b34-…" at bounding box center [375, 142] width 211 height 6
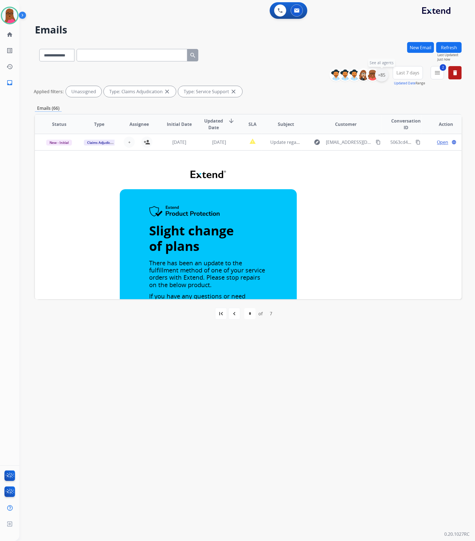
click at [378, 76] on div "+85" at bounding box center [381, 74] width 13 height 13
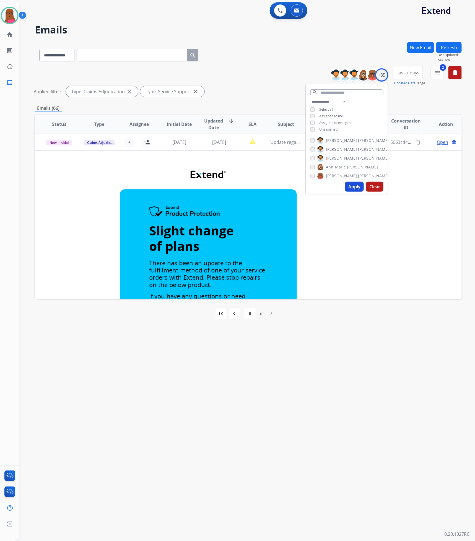
click at [315, 115] on div "Assigned to me" at bounding box center [326, 116] width 33 height 4
click at [356, 184] on button "Apply" at bounding box center [354, 187] width 19 height 10
select select "*"
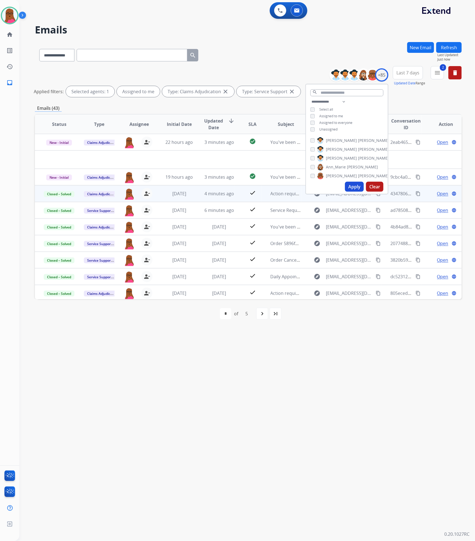
click at [328, 358] on div "**********" at bounding box center [240, 280] width 442 height 521
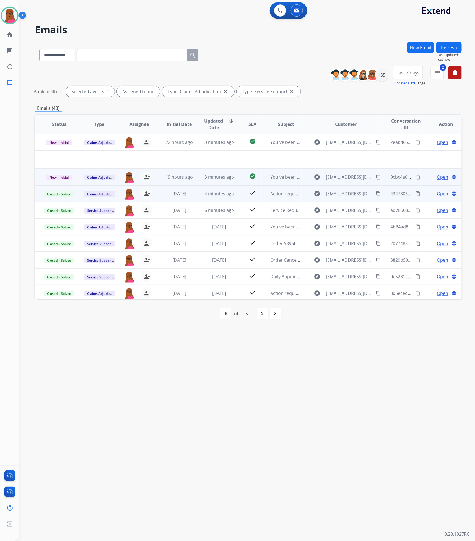
click at [437, 177] on span "Open" at bounding box center [442, 177] width 11 height 7
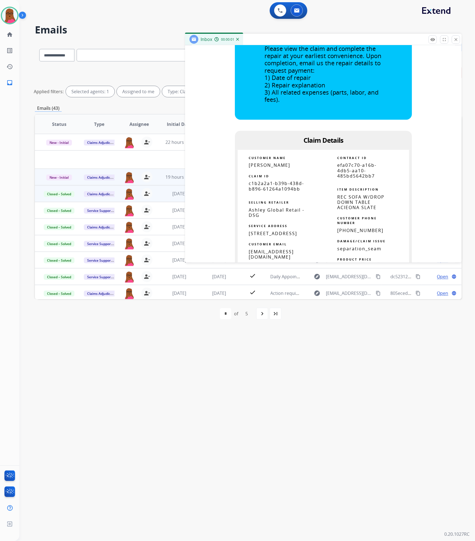
scroll to position [290, 0]
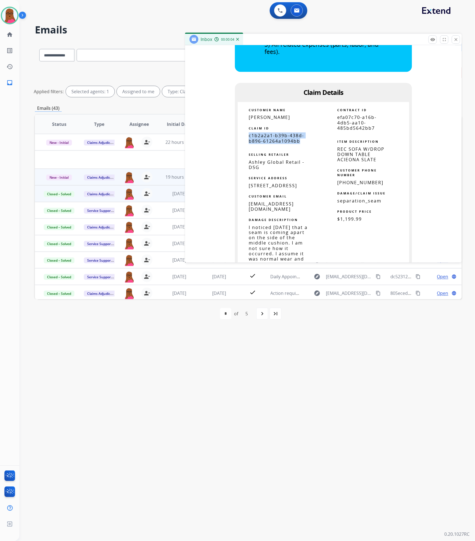
drag, startPoint x: 298, startPoint y: 142, endPoint x: 240, endPoint y: 135, distance: 58.0
click at [240, 135] on td "c1b2a2a1-b39b-438d-b896-61264a1094bb" at bounding box center [280, 138] width 86 height 11
copy span "c1b2a2a1-b39b-438d-b896-61264a1094bb"
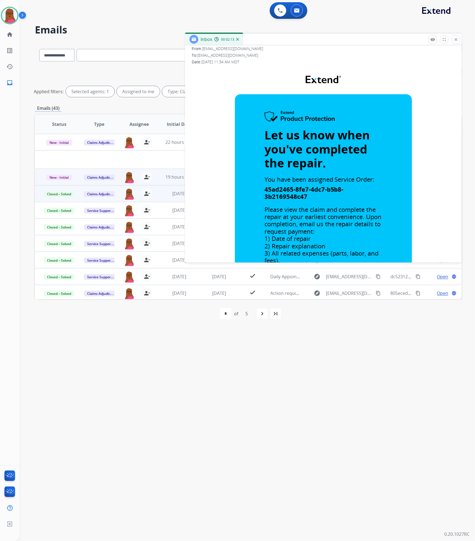
scroll to position [0, 0]
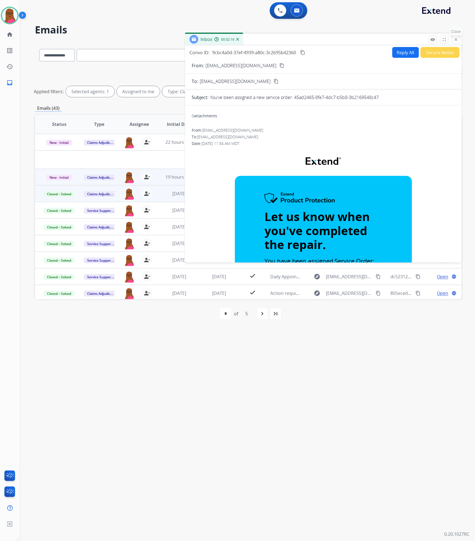
click at [456, 40] on mat-icon "close" at bounding box center [455, 39] width 5 height 5
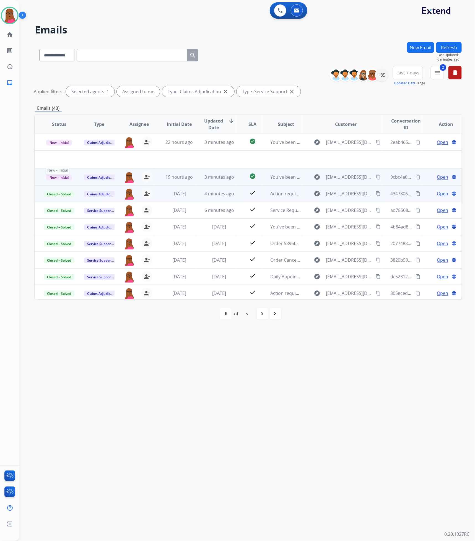
click at [60, 175] on span "New - Initial" at bounding box center [59, 177] width 26 height 6
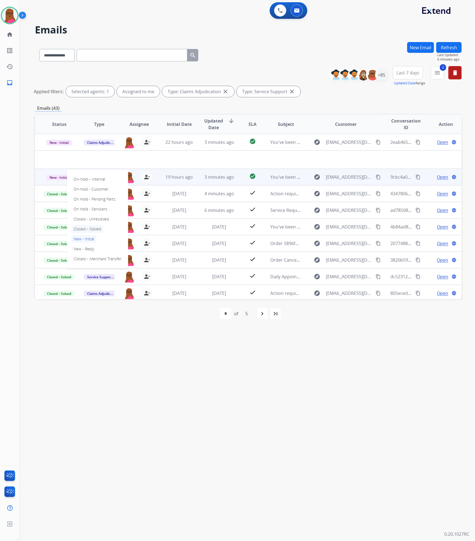
click at [100, 226] on p "Closed – Solved" at bounding box center [87, 229] width 32 height 8
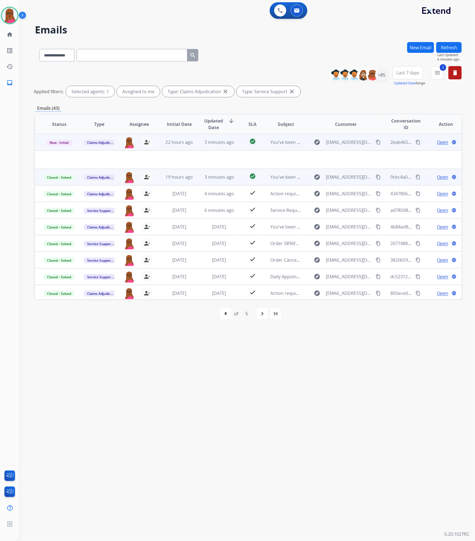
click at [443, 140] on span "Open" at bounding box center [442, 142] width 11 height 7
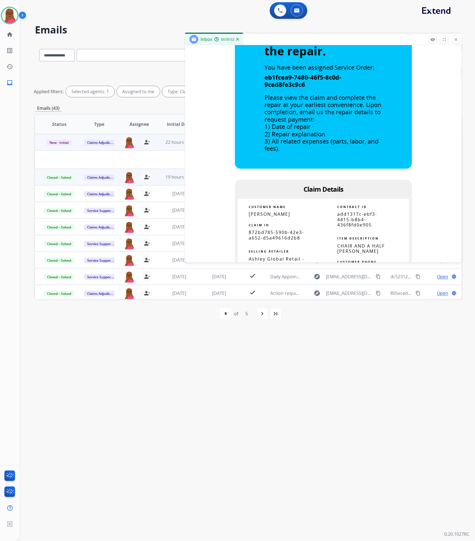
scroll to position [332, 0]
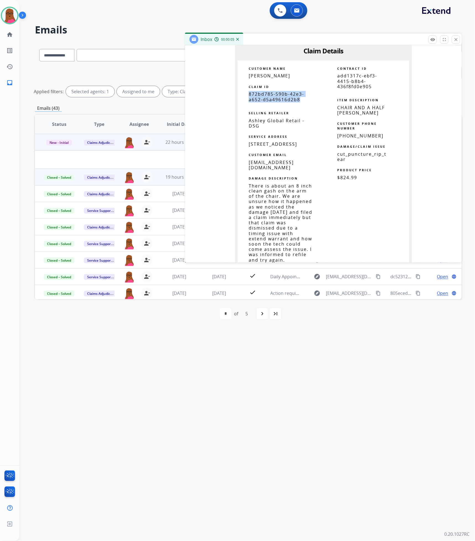
drag, startPoint x: 306, startPoint y: 92, endPoint x: 245, endPoint y: 89, distance: 61.7
click at [245, 91] on td "872bd785-590b-42e3-a652-d5a49616d2b8" at bounding box center [280, 96] width 86 height 11
copy span "872bd785-590b-42e3-a652-d5a49616d2b8"
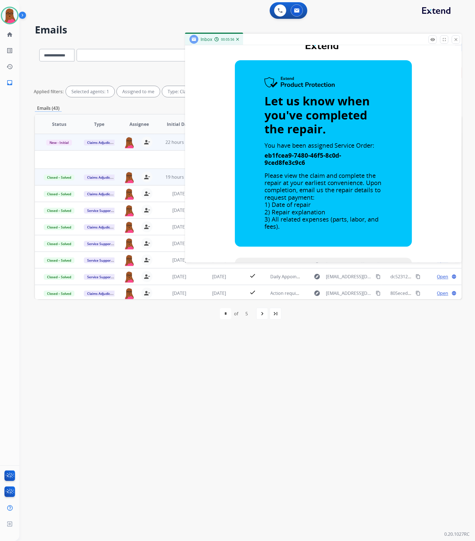
scroll to position [0, 0]
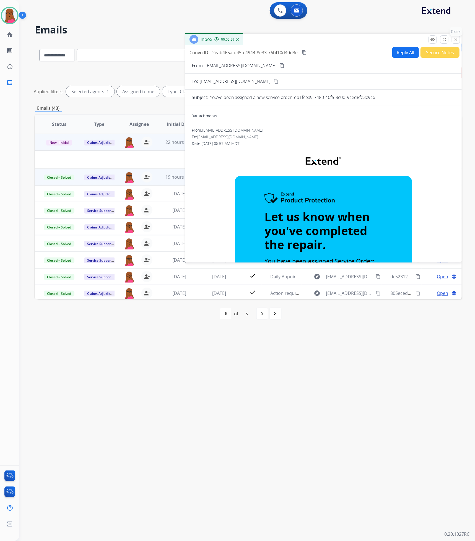
click at [458, 40] on button "close Close" at bounding box center [455, 39] width 8 height 8
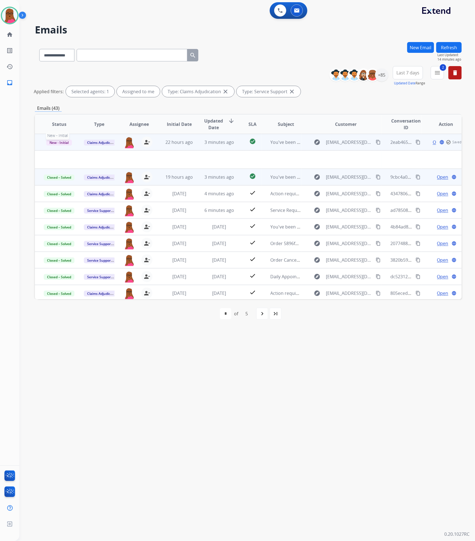
click at [52, 140] on span "New - Initial" at bounding box center [59, 143] width 26 height 6
click at [95, 191] on p "Closed – Solved" at bounding box center [87, 194] width 32 height 8
click at [451, 51] on button "Refresh" at bounding box center [448, 47] width 25 height 11
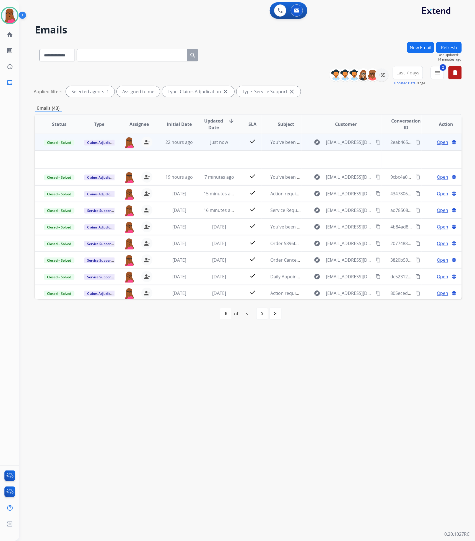
click at [414, 51] on button "New Email" at bounding box center [420, 47] width 27 height 11
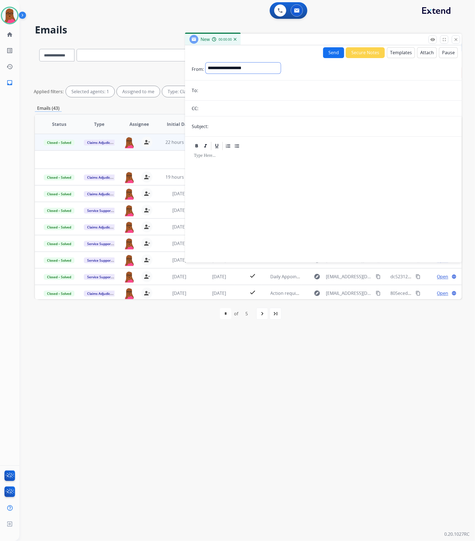
click at [281, 67] on select "**********" at bounding box center [242, 67] width 75 height 11
click at [205, 62] on select "**********" at bounding box center [242, 67] width 75 height 11
click at [252, 87] on input "email" at bounding box center [327, 90] width 255 height 11
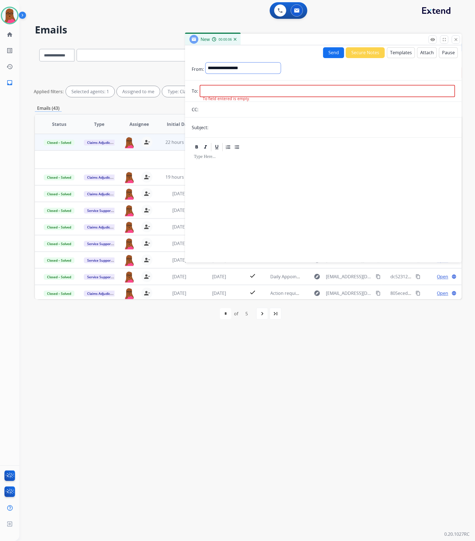
click at [281, 69] on select "**********" at bounding box center [242, 67] width 75 height 11
select select "**********"
click at [205, 62] on select "**********" at bounding box center [242, 67] width 75 height 11
click at [221, 90] on input "email" at bounding box center [327, 91] width 255 height 12
paste input "**********"
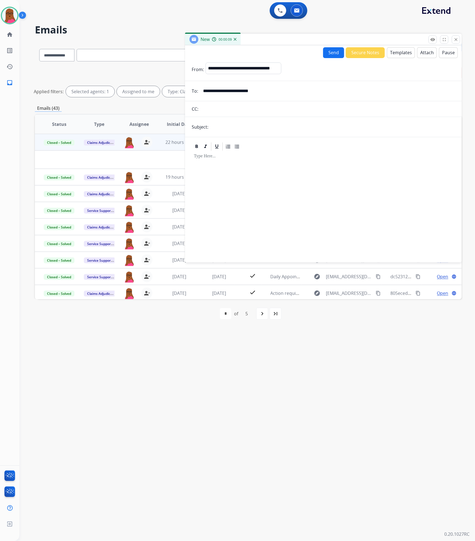
type input "**********"
click at [269, 130] on input "text" at bounding box center [332, 126] width 245 height 11
type input "**********"
click at [264, 177] on div at bounding box center [323, 203] width 263 height 105
click at [393, 53] on button "Templates" at bounding box center [401, 52] width 28 height 11
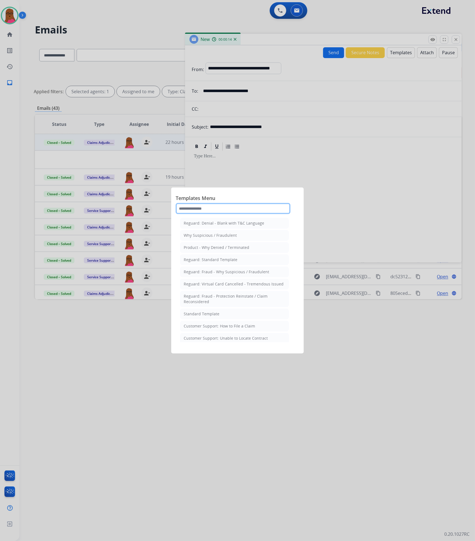
click at [219, 203] on input "text" at bounding box center [232, 208] width 115 height 11
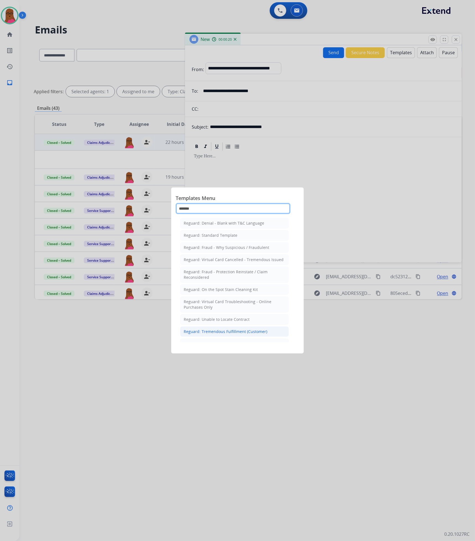
type input "*******"
click at [258, 331] on div "Reguard: Tremendous Fulfillment (Customer)" at bounding box center [225, 332] width 83 height 6
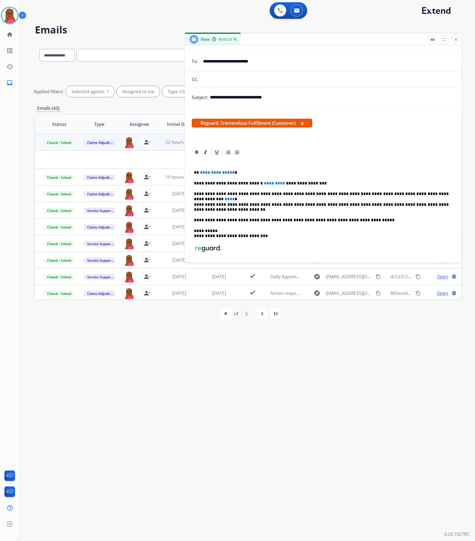
scroll to position [63, 0]
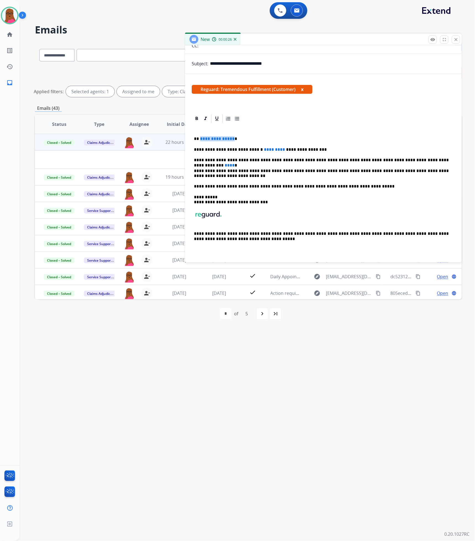
drag, startPoint x: 230, startPoint y: 140, endPoint x: 199, endPoint y: 138, distance: 31.6
click at [199, 138] on p "**********" at bounding box center [321, 138] width 255 height 5
click at [268, 150] on span "*********" at bounding box center [274, 149] width 21 height 4
click at [234, 163] on span "****" at bounding box center [229, 165] width 10 height 4
click at [314, 151] on p "**********" at bounding box center [321, 149] width 255 height 5
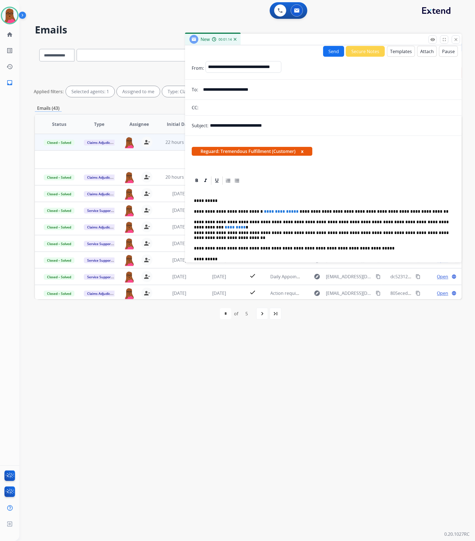
scroll to position [0, 0]
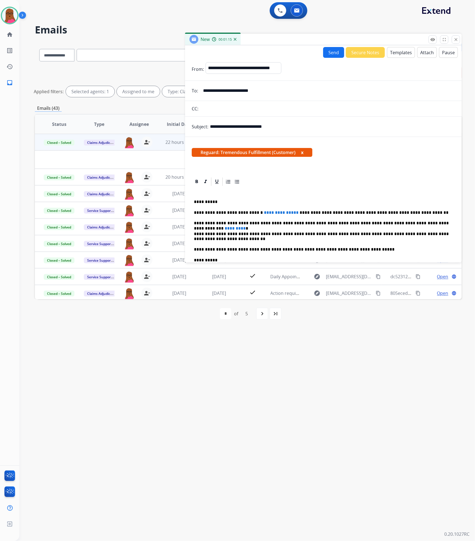
click at [333, 53] on button "Send" at bounding box center [333, 52] width 21 height 11
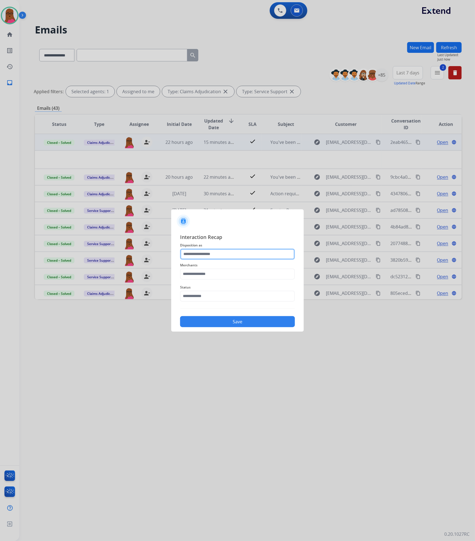
click at [237, 258] on input "text" at bounding box center [237, 253] width 115 height 11
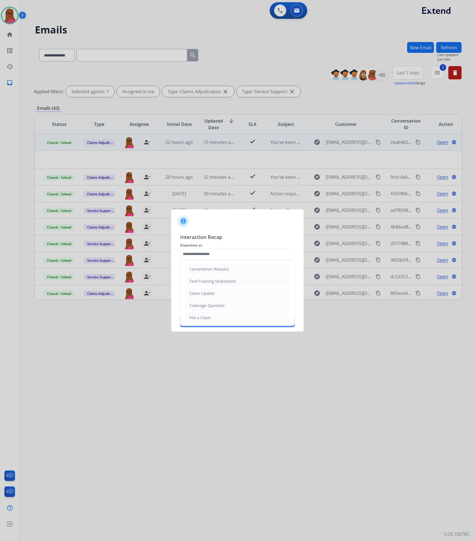
click at [216, 295] on li "Claim Update" at bounding box center [237, 293] width 103 height 11
type input "**********"
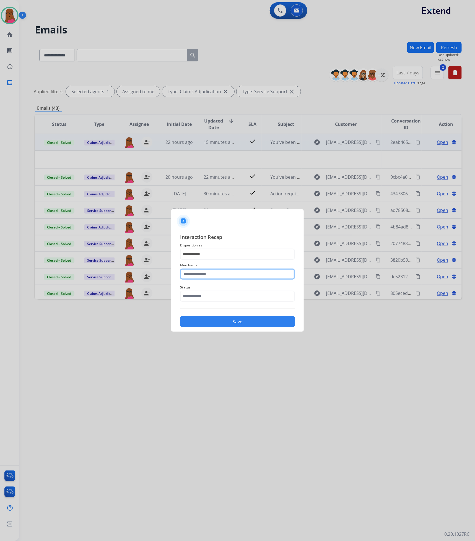
click at [226, 275] on input "text" at bounding box center [237, 273] width 115 height 11
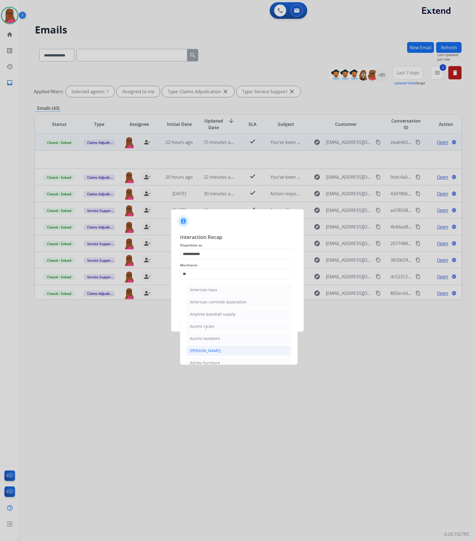
click at [229, 353] on li "Ashley - Reguard" at bounding box center [238, 350] width 105 height 11
type input "**********"
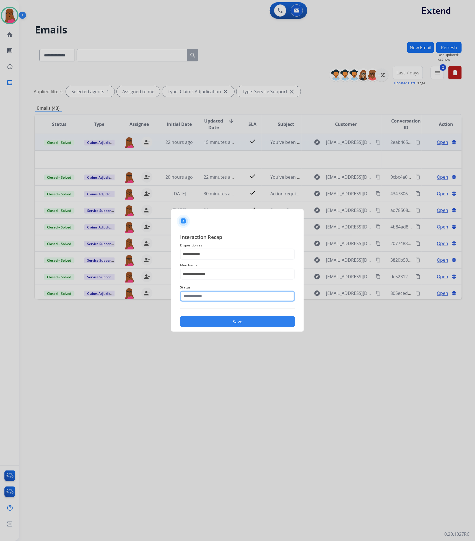
click at [243, 294] on input "text" at bounding box center [237, 295] width 115 height 11
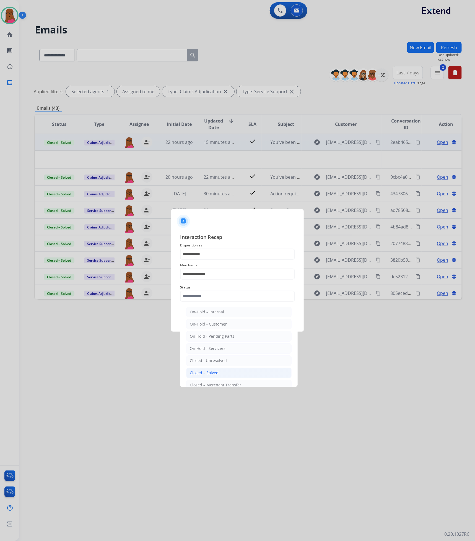
click at [226, 375] on li "Closed – Solved" at bounding box center [238, 372] width 105 height 11
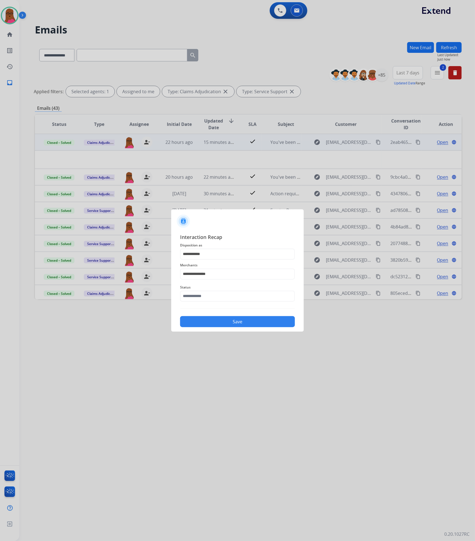
type input "**********"
click at [254, 321] on button "Save" at bounding box center [237, 321] width 115 height 11
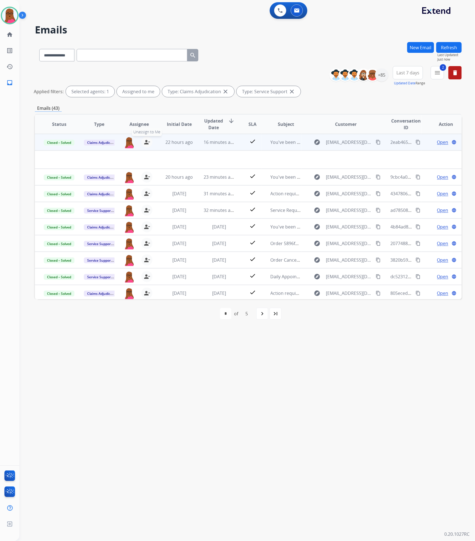
click at [143, 145] on button "person_remove [PERSON_NAME] to Me" at bounding box center [146, 142] width 11 height 11
click at [146, 144] on mat-icon "person_add" at bounding box center [146, 142] width 7 height 7
click at [450, 52] on button "Refresh" at bounding box center [448, 47] width 25 height 11
click at [383, 75] on div "+85" at bounding box center [381, 74] width 13 height 13
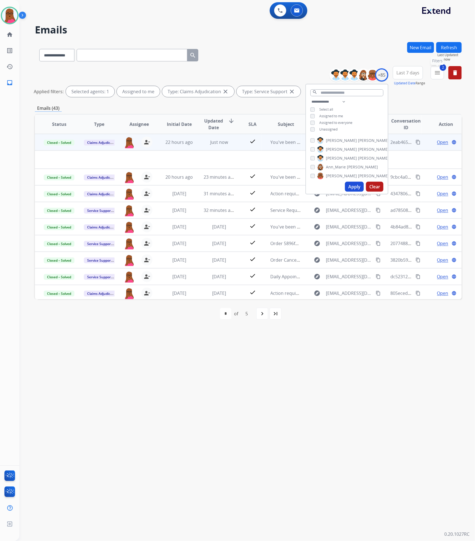
click at [438, 75] on mat-icon "menu" at bounding box center [437, 72] width 7 height 7
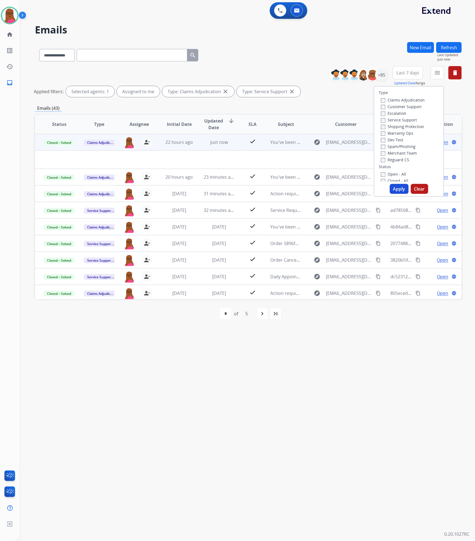
click at [399, 192] on button "Apply" at bounding box center [398, 189] width 19 height 10
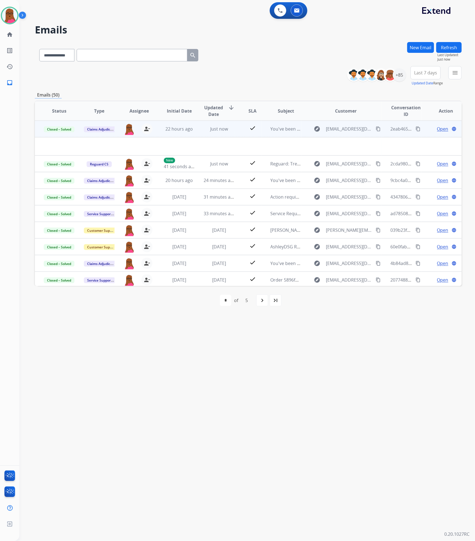
click at [452, 46] on button "Refresh" at bounding box center [448, 47] width 25 height 11
click at [398, 79] on div "+85" at bounding box center [398, 74] width 13 height 13
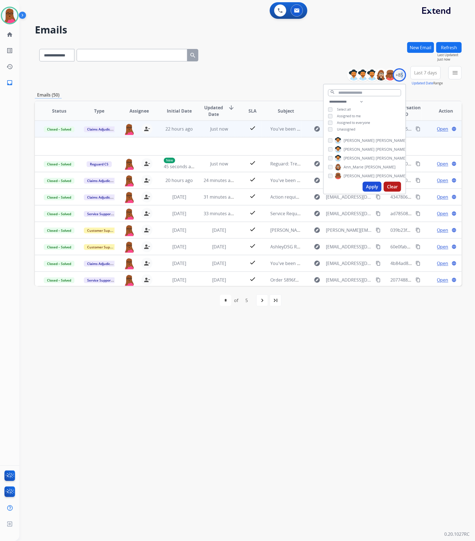
click at [392, 186] on button "Clear" at bounding box center [391, 187] width 17 height 10
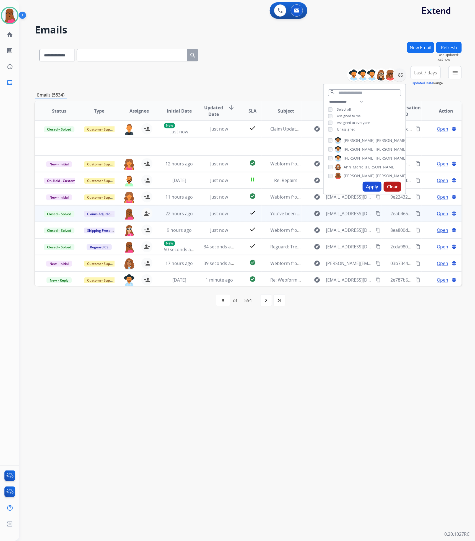
click at [333, 116] on div "Assigned to me" at bounding box center [344, 116] width 33 height 4
click at [371, 185] on button "Apply" at bounding box center [371, 187] width 19 height 10
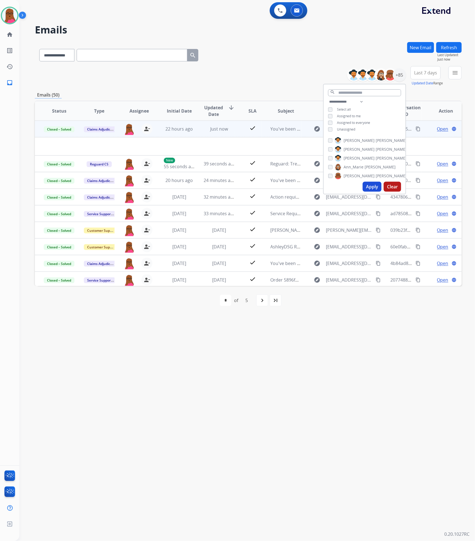
drag, startPoint x: 311, startPoint y: 377, endPoint x: 319, endPoint y: 366, distance: 13.2
click at [312, 377] on div "**********" at bounding box center [240, 280] width 442 height 521
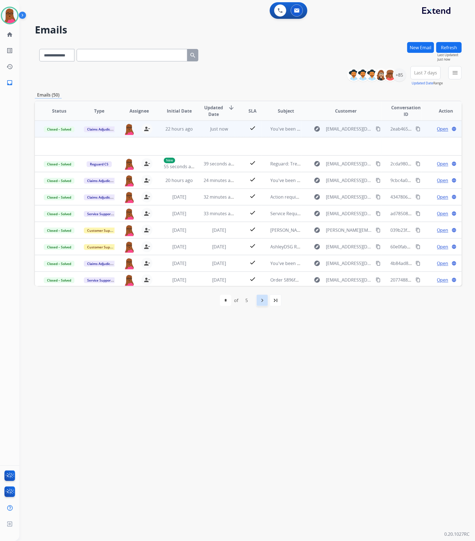
click at [258, 302] on div "navigate_next" at bounding box center [262, 300] width 12 height 12
select select "*"
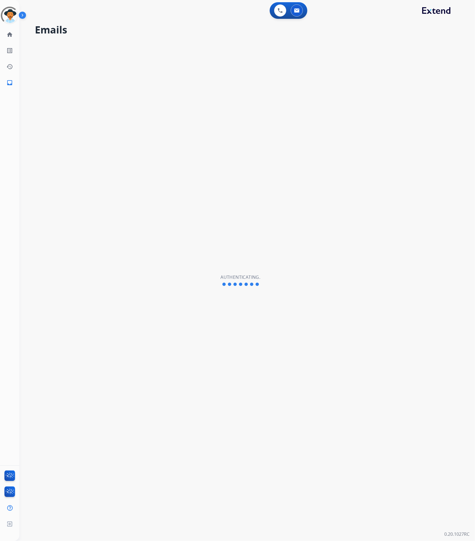
select select "**********"
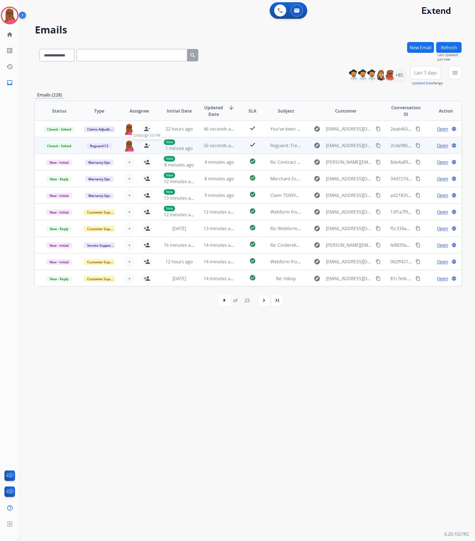
drag, startPoint x: 145, startPoint y: 146, endPoint x: 140, endPoint y: 146, distance: 5.0
click at [145, 146] on mat-icon "person_remove" at bounding box center [146, 145] width 7 height 7
click at [126, 146] on button "+ Select agent" at bounding box center [129, 145] width 11 height 11
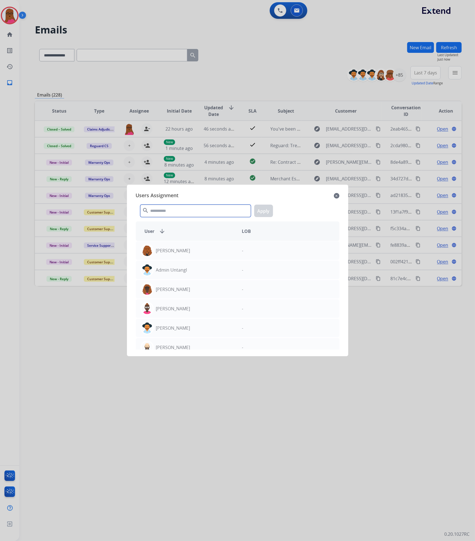
click at [165, 211] on input "text" at bounding box center [195, 211] width 111 height 12
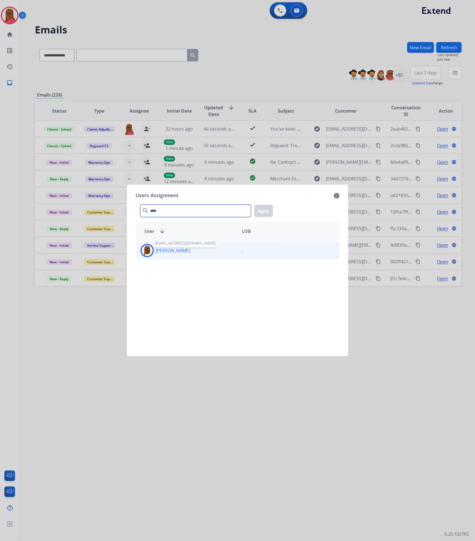
type input "****"
click at [169, 249] on p "[PERSON_NAME]" at bounding box center [173, 250] width 34 height 7
click at [267, 213] on button "Apply" at bounding box center [263, 211] width 19 height 12
